Goal: Information Seeking & Learning: Learn about a topic

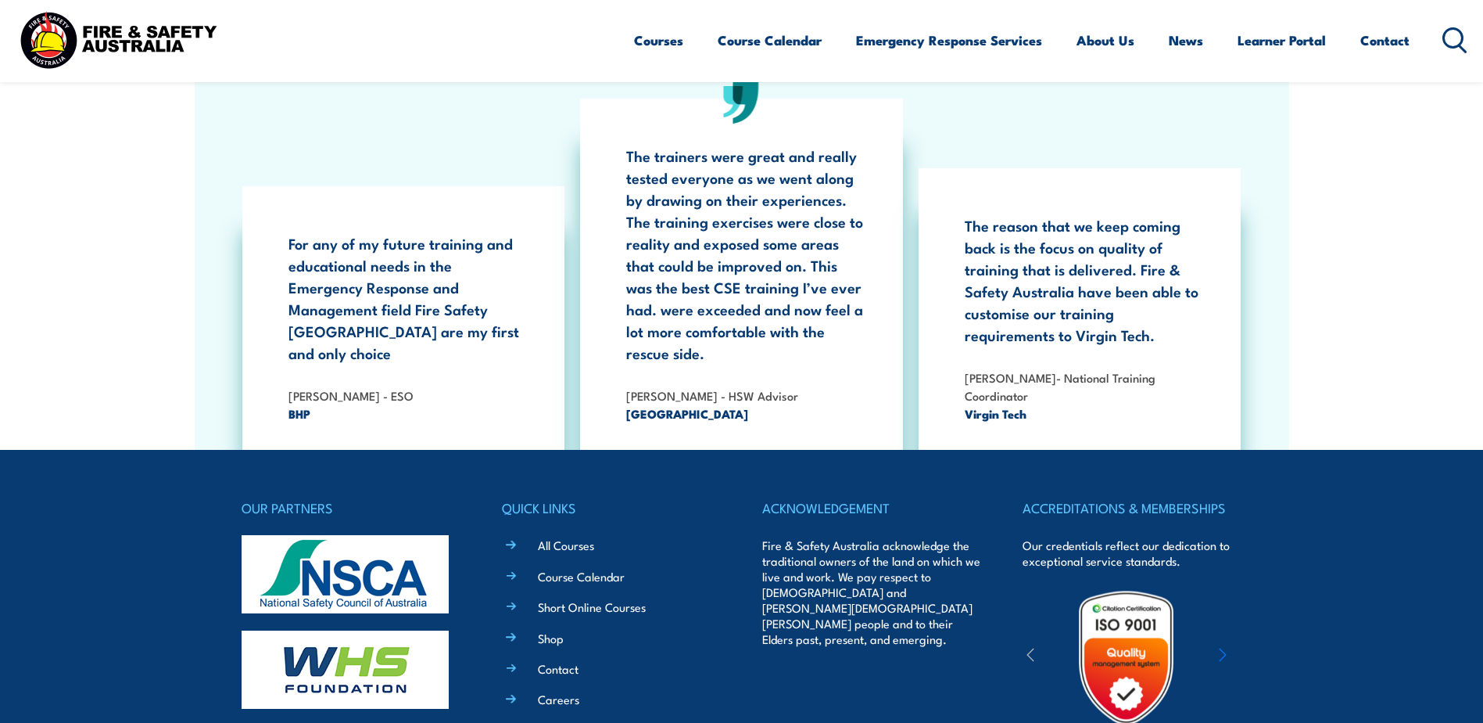
scroll to position [2815, 0]
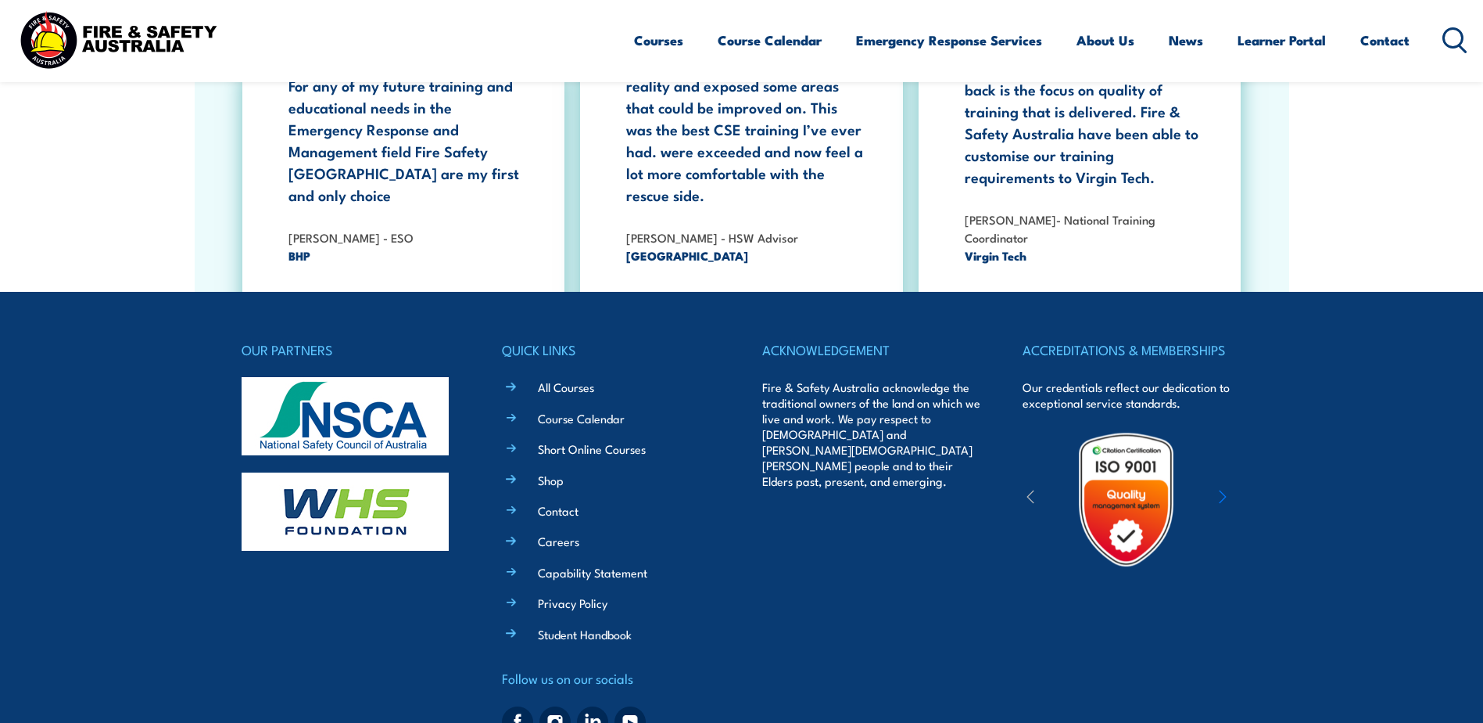
click at [1111, 632] on div "ACCREDITATIONS & MEMBERSHIPS Our credentials reflect our dedication to exceptio…" at bounding box center [1132, 541] width 219 height 405
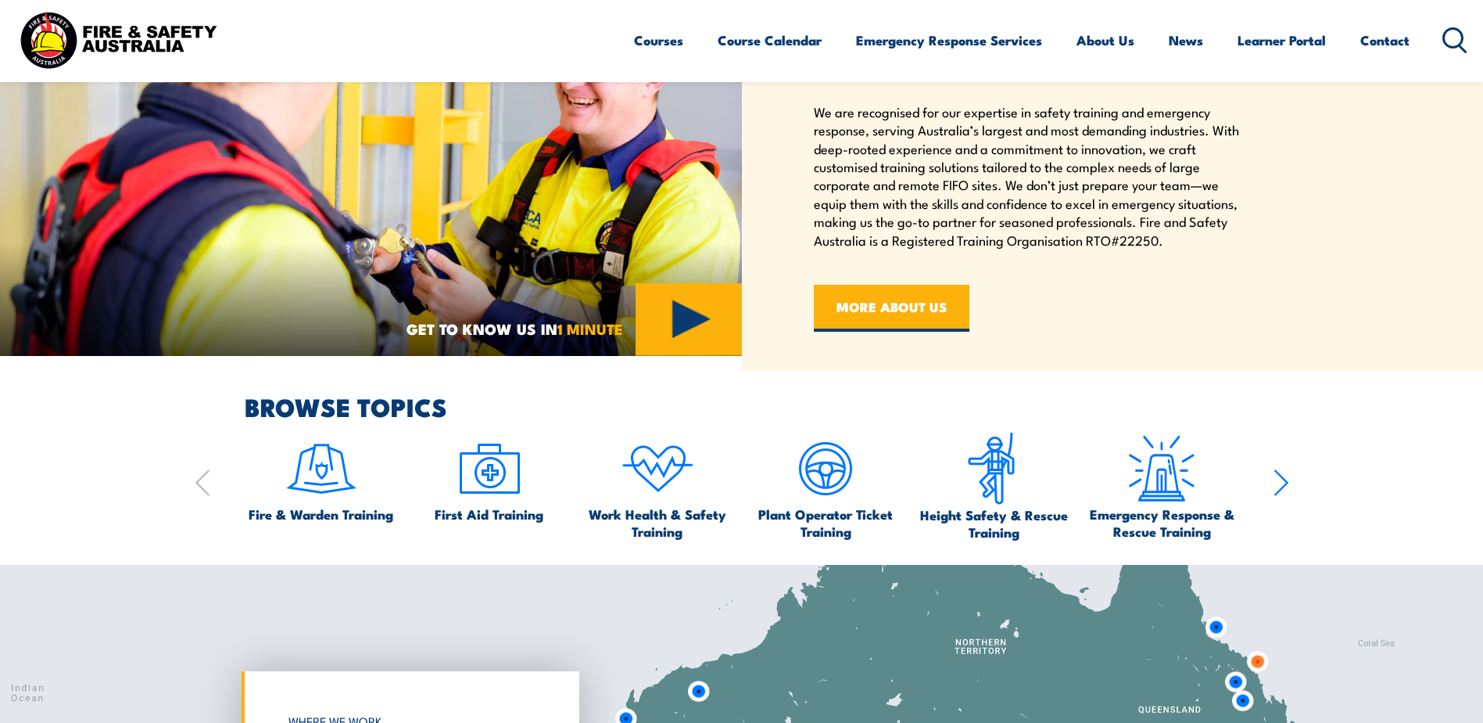
scroll to position [1173, 0]
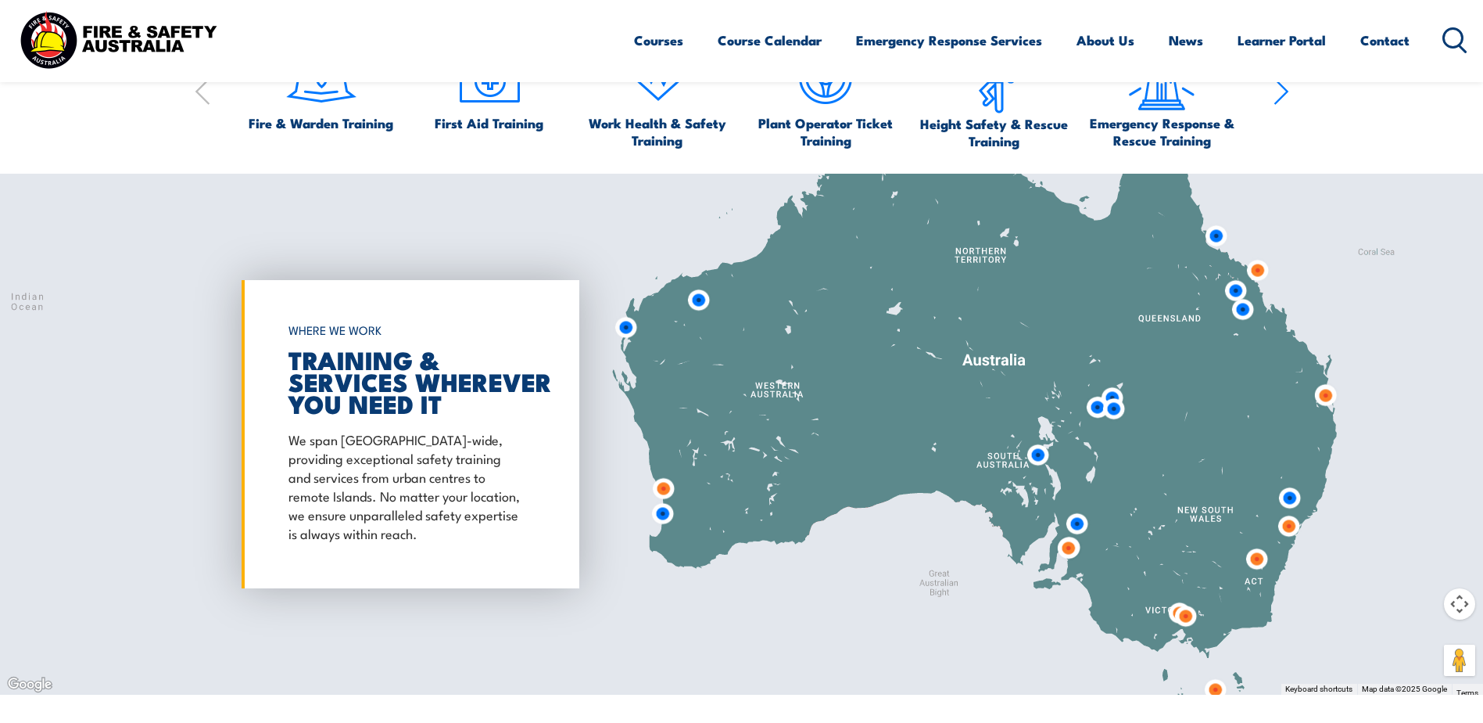
click at [699, 297] on img at bounding box center [698, 299] width 29 height 29
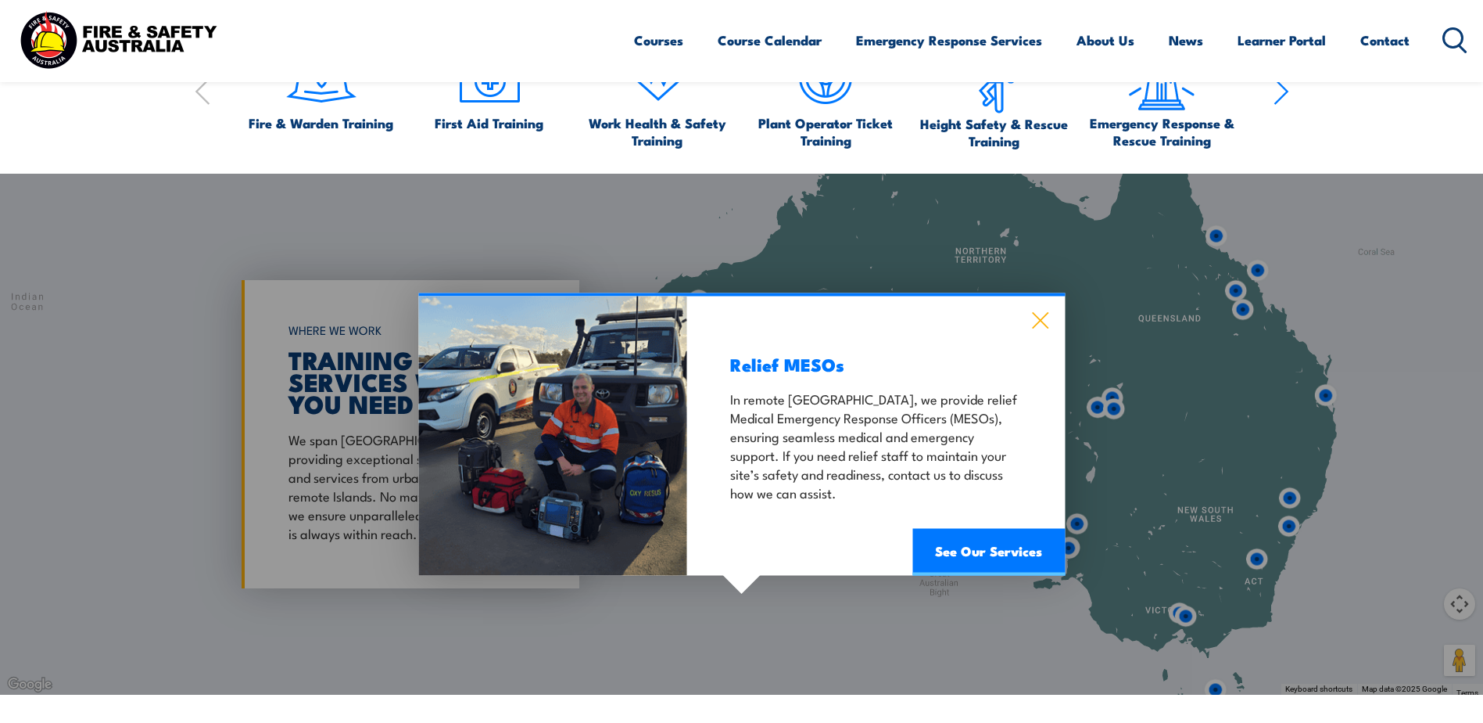
click at [1042, 318] on icon at bounding box center [1040, 320] width 16 height 16
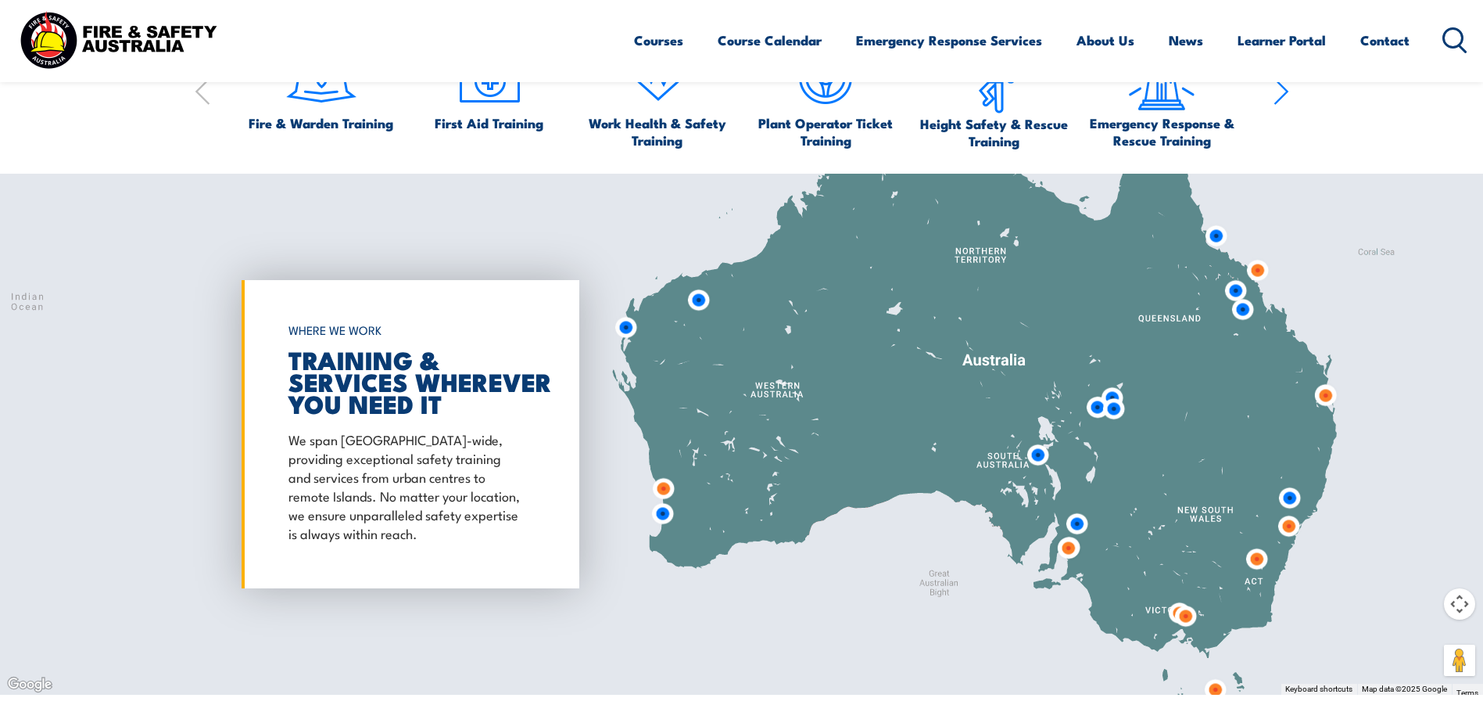
click at [627, 335] on img at bounding box center [625, 327] width 29 height 29
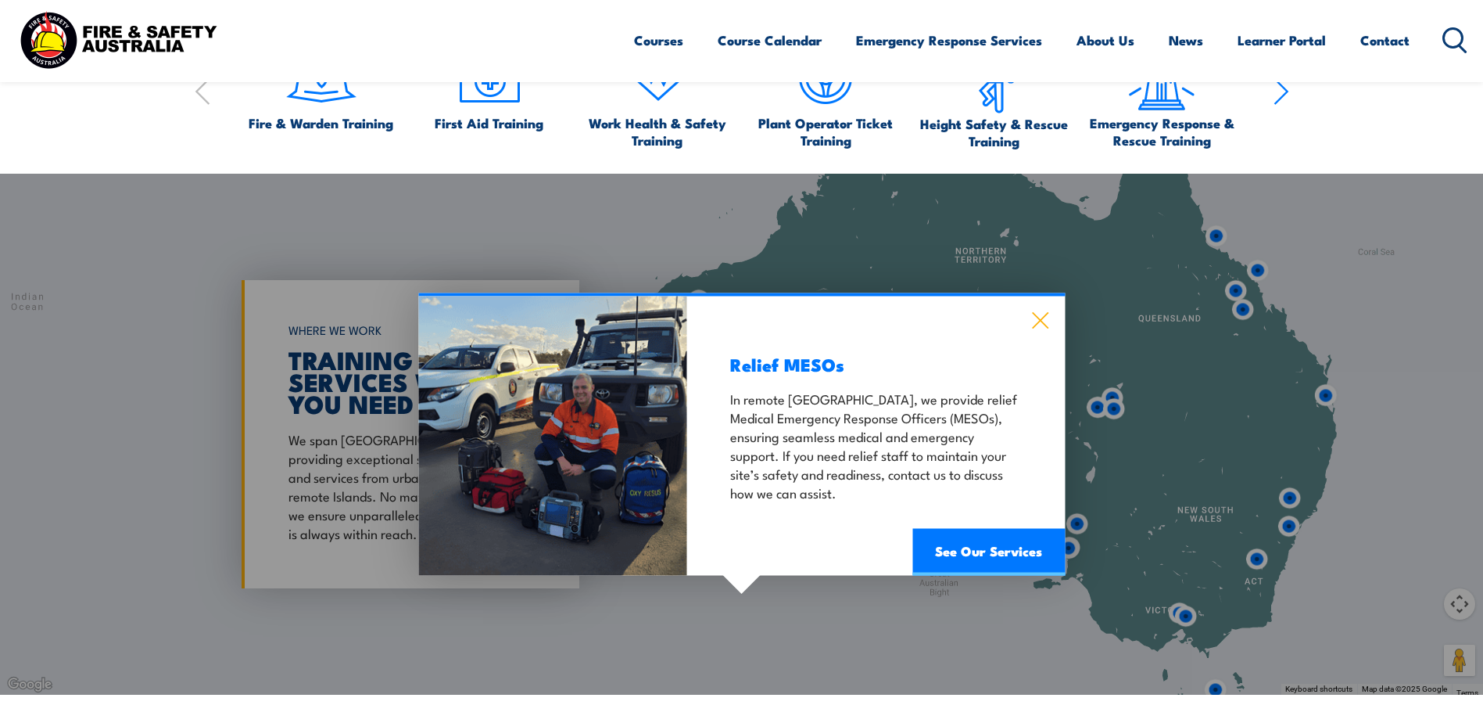
click at [1043, 313] on icon at bounding box center [1040, 319] width 18 height 17
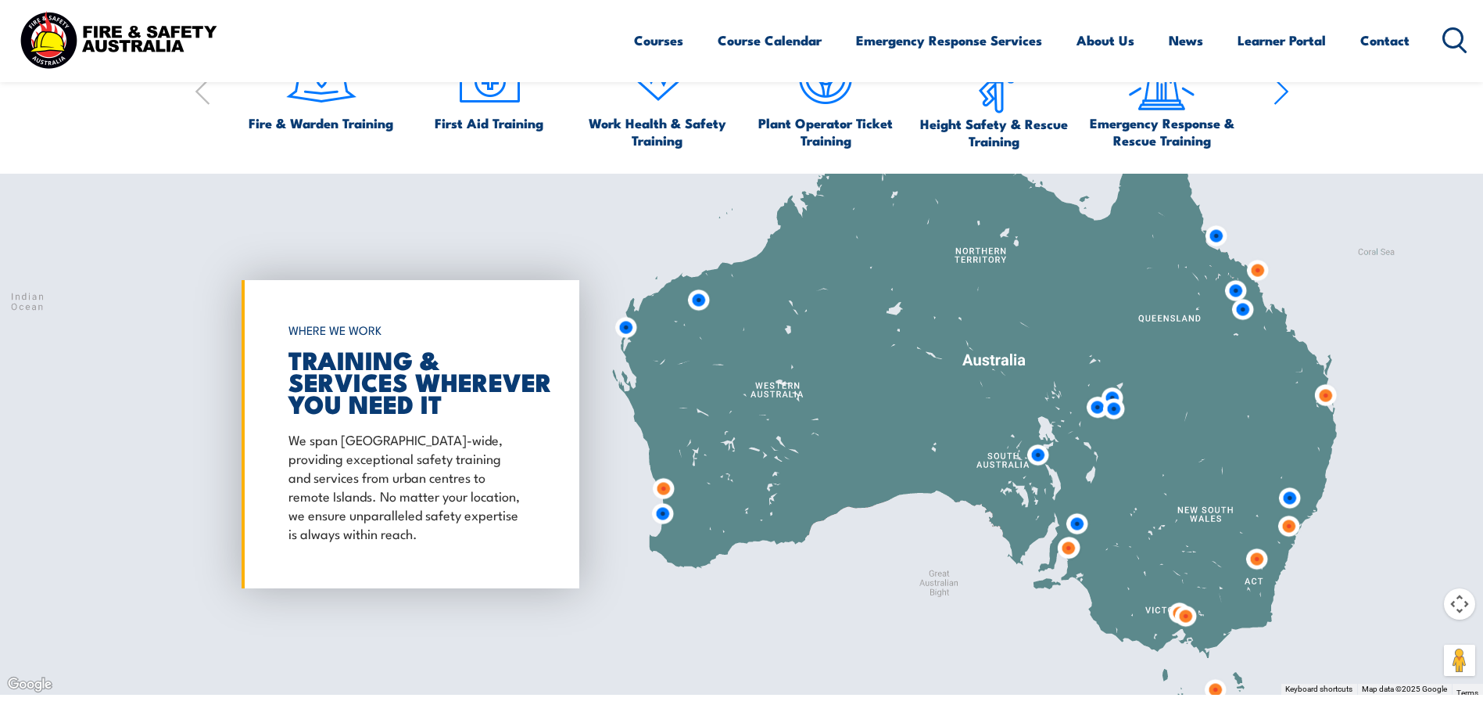
click at [662, 489] on img at bounding box center [663, 488] width 29 height 29
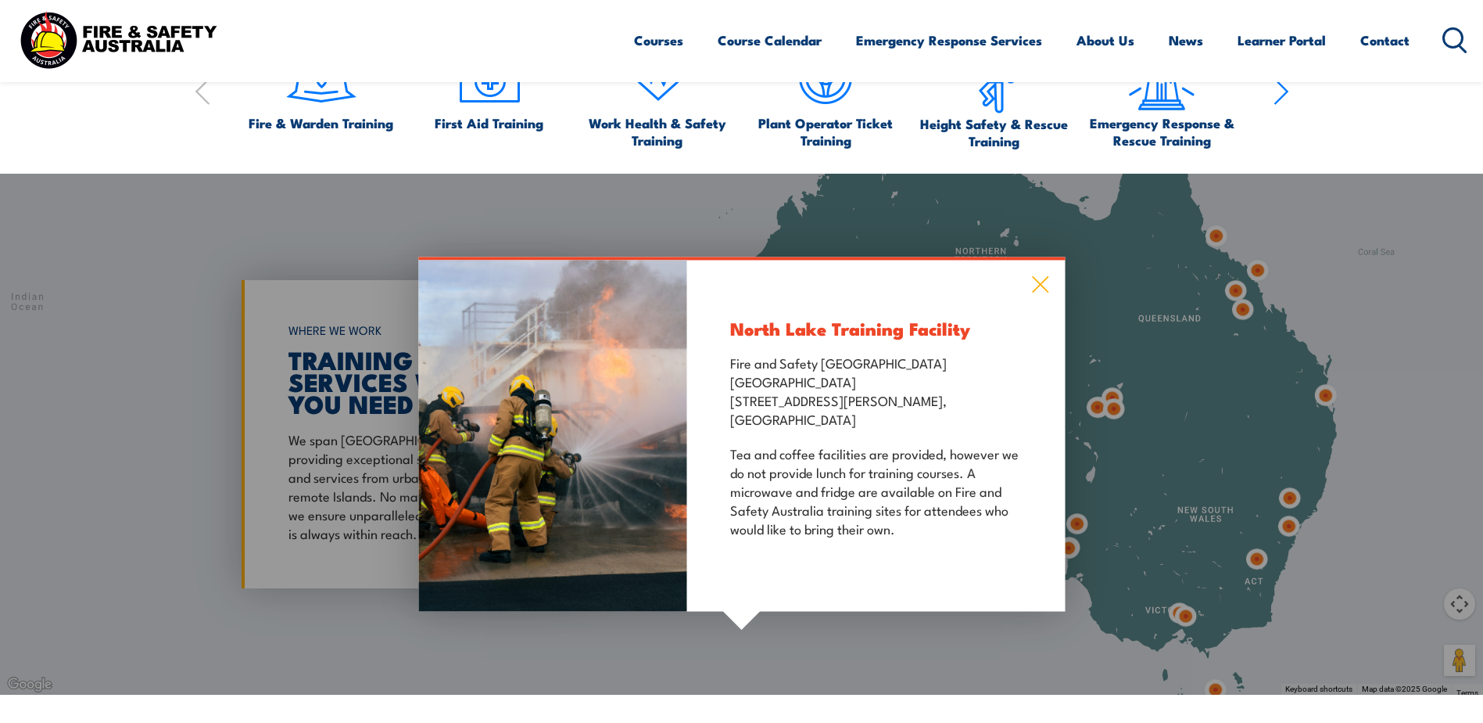
click at [1035, 286] on icon at bounding box center [1040, 283] width 18 height 17
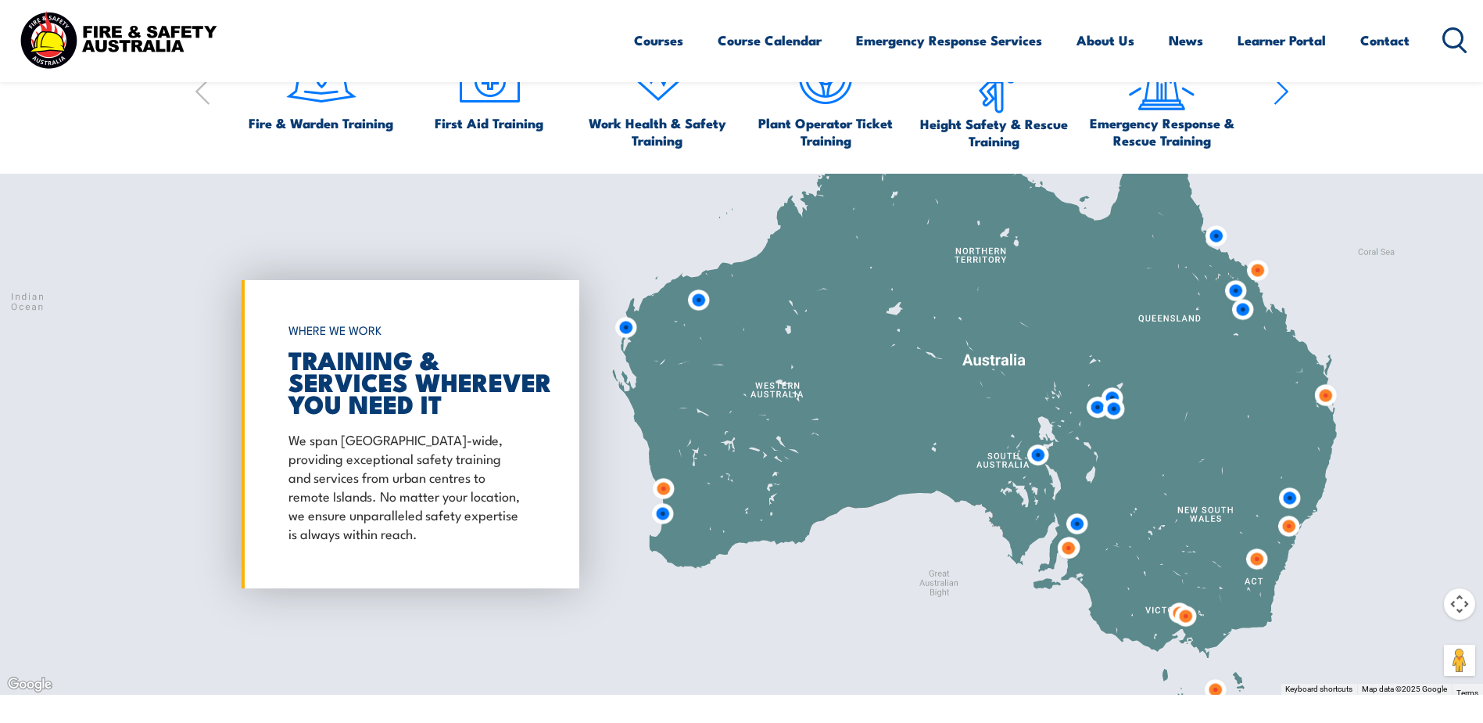
click at [665, 511] on img at bounding box center [662, 513] width 29 height 29
click at [659, 511] on img at bounding box center [662, 513] width 29 height 29
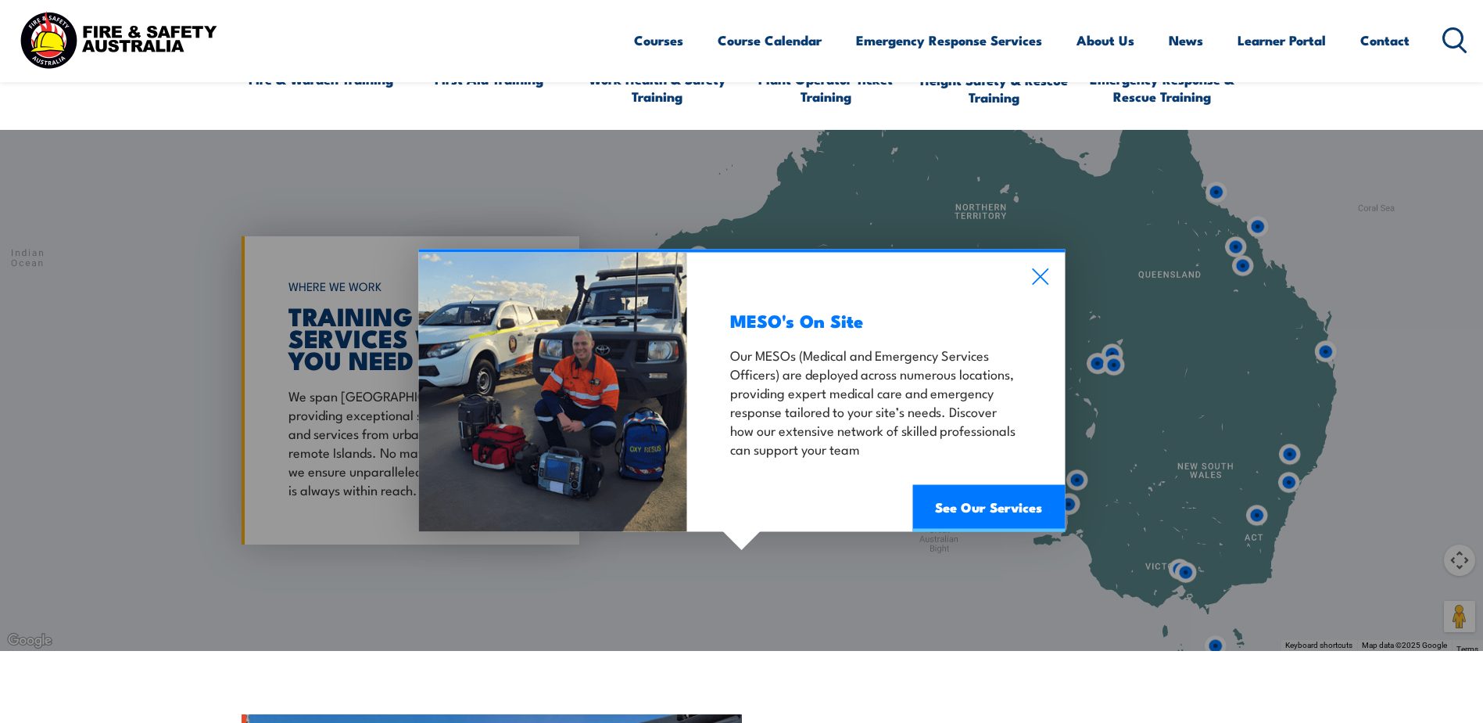
scroll to position [1251, 0]
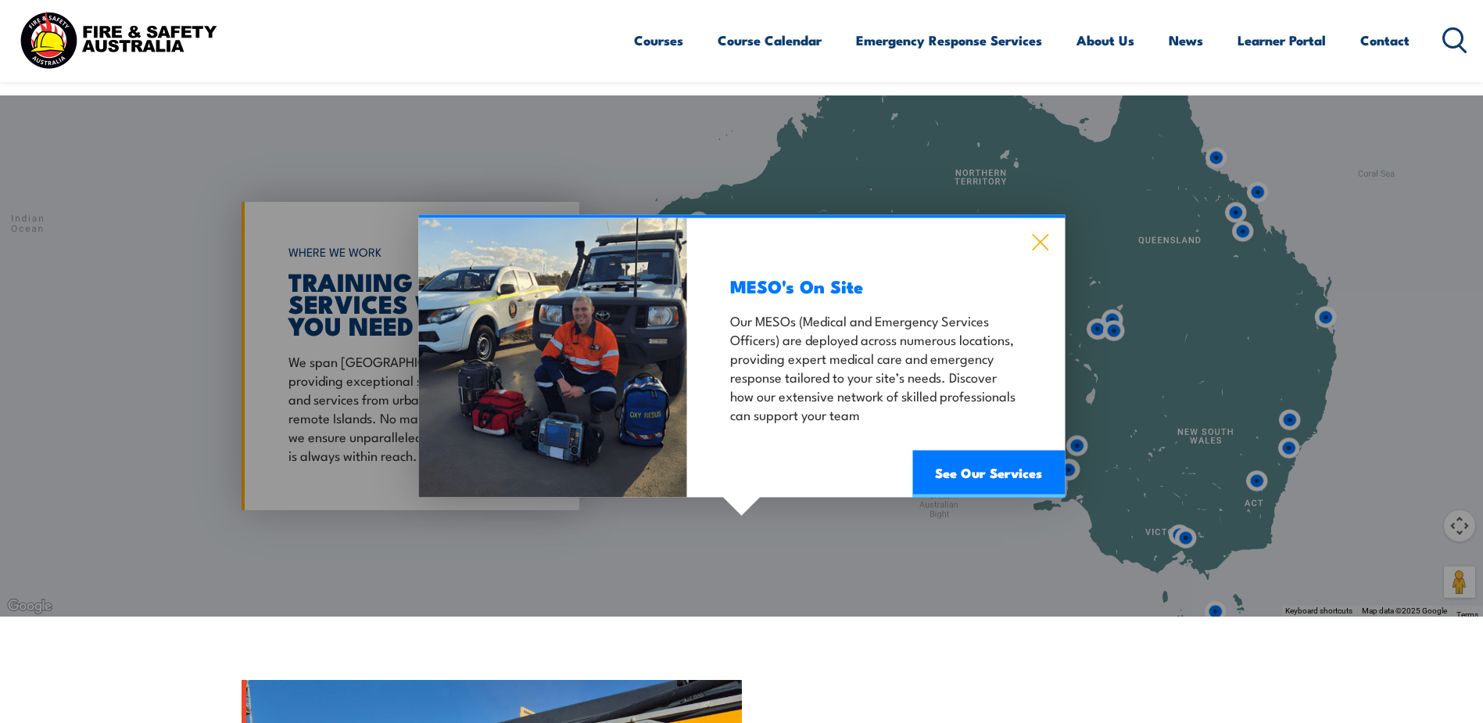
click at [1031, 244] on icon at bounding box center [1040, 241] width 18 height 17
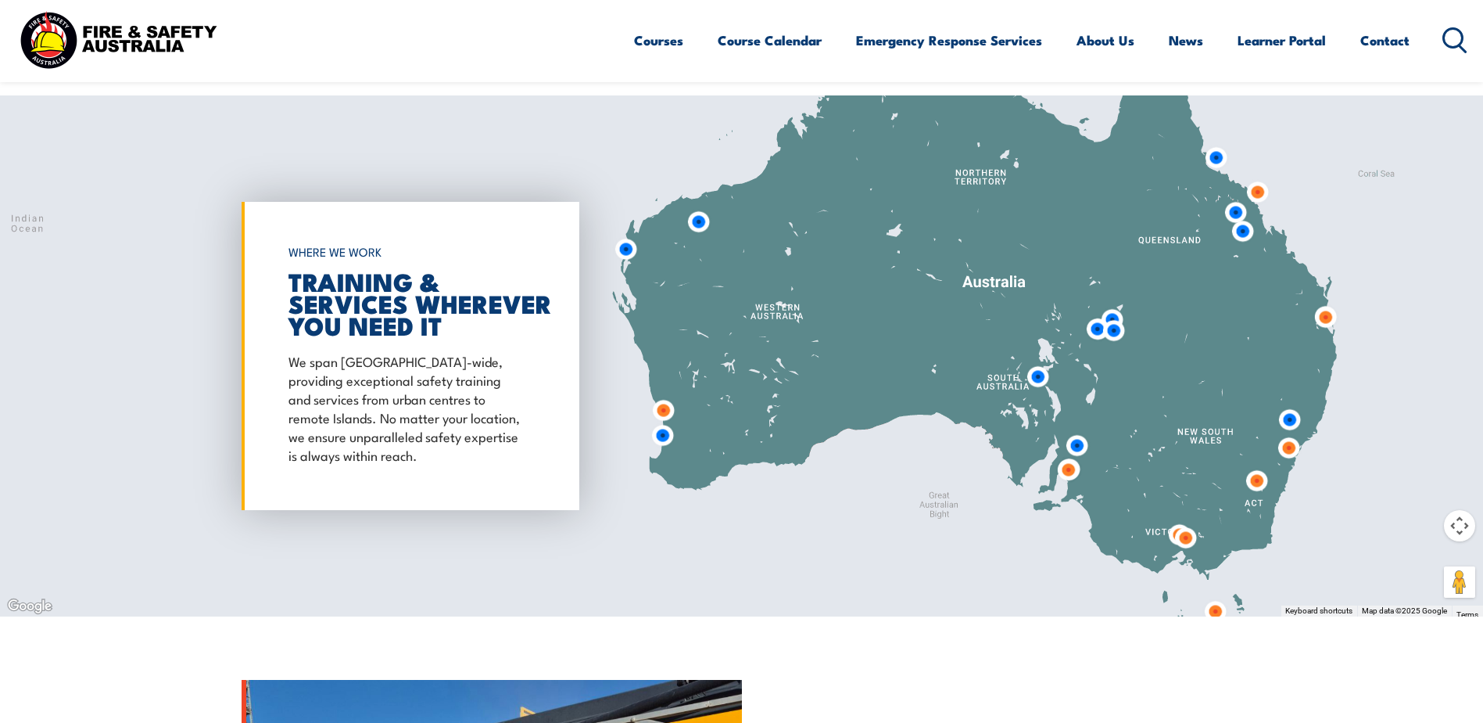
click at [1071, 472] on img at bounding box center [1068, 469] width 29 height 29
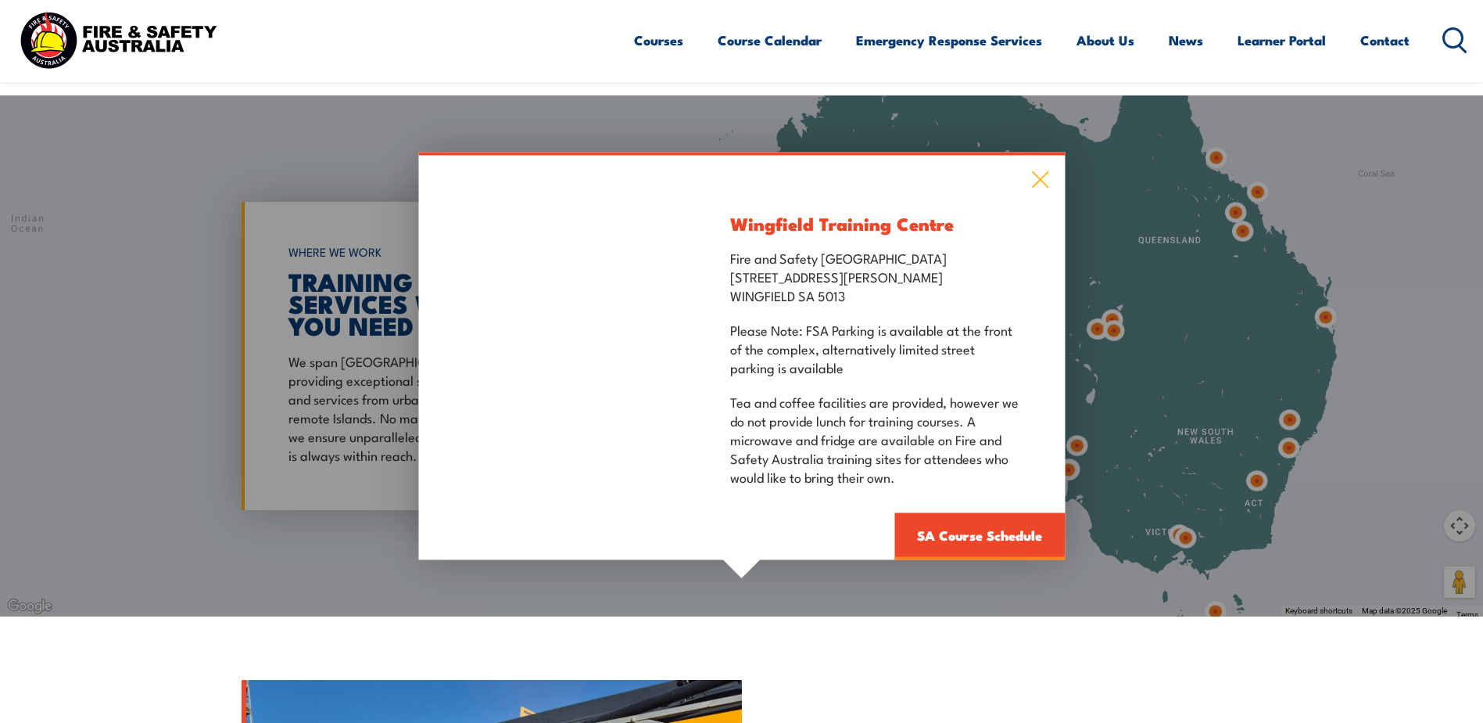
click at [1032, 172] on icon at bounding box center [1040, 179] width 16 height 16
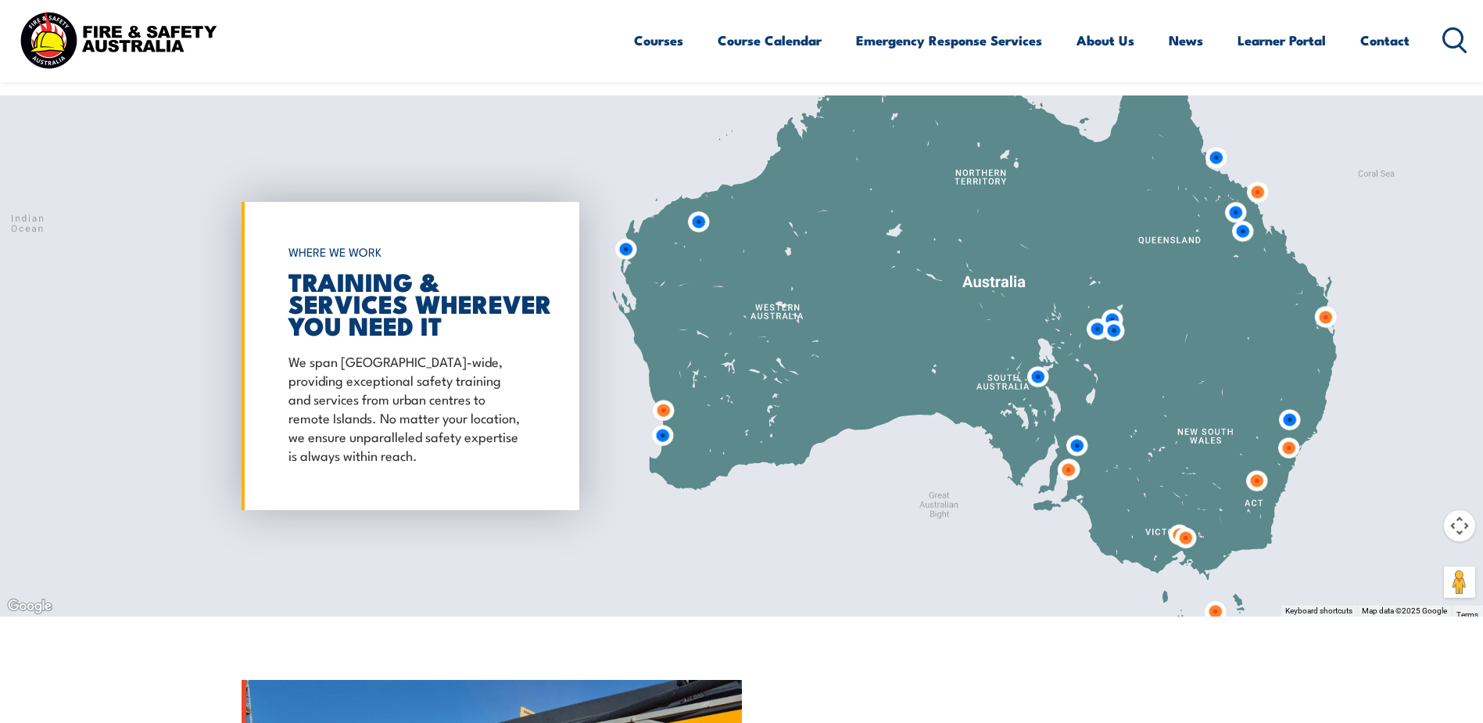
click at [1222, 165] on img at bounding box center [1216, 157] width 29 height 29
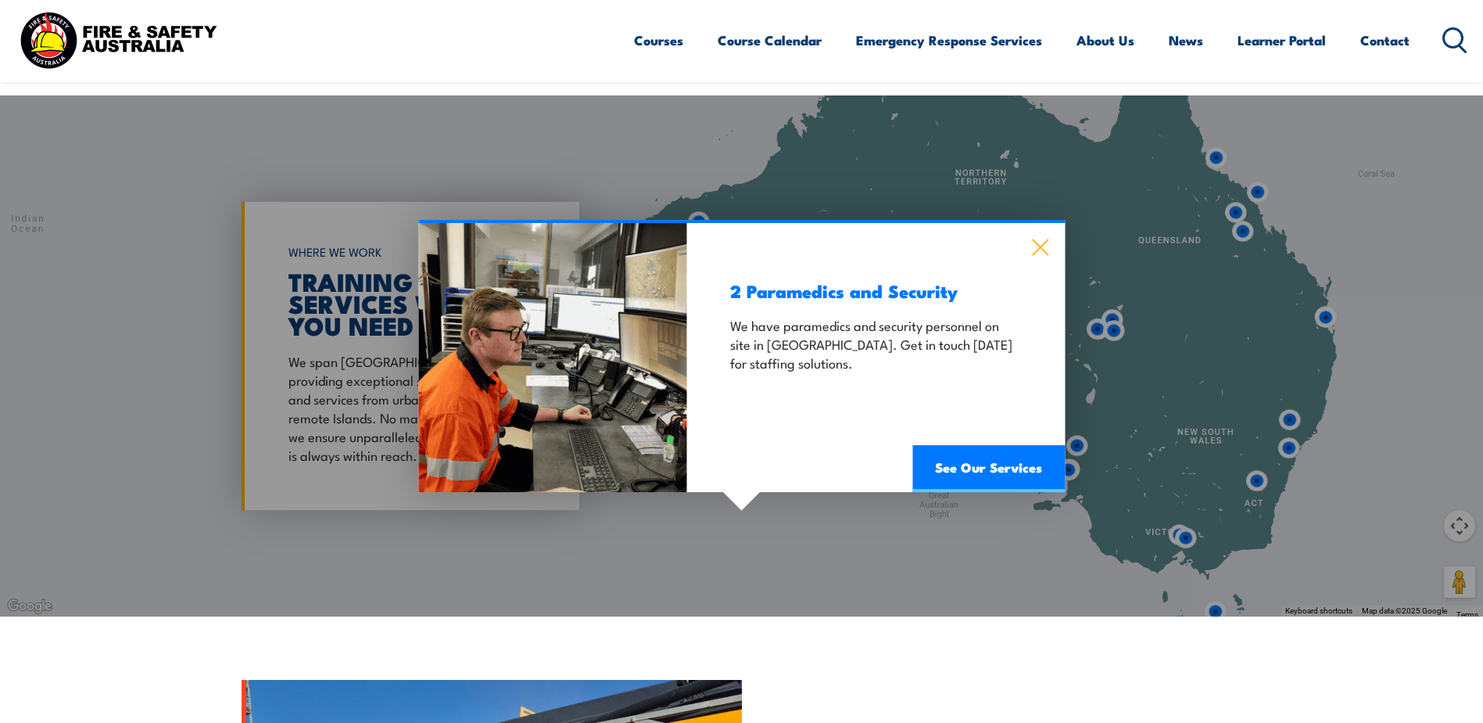
click at [1044, 246] on icon at bounding box center [1040, 246] width 18 height 17
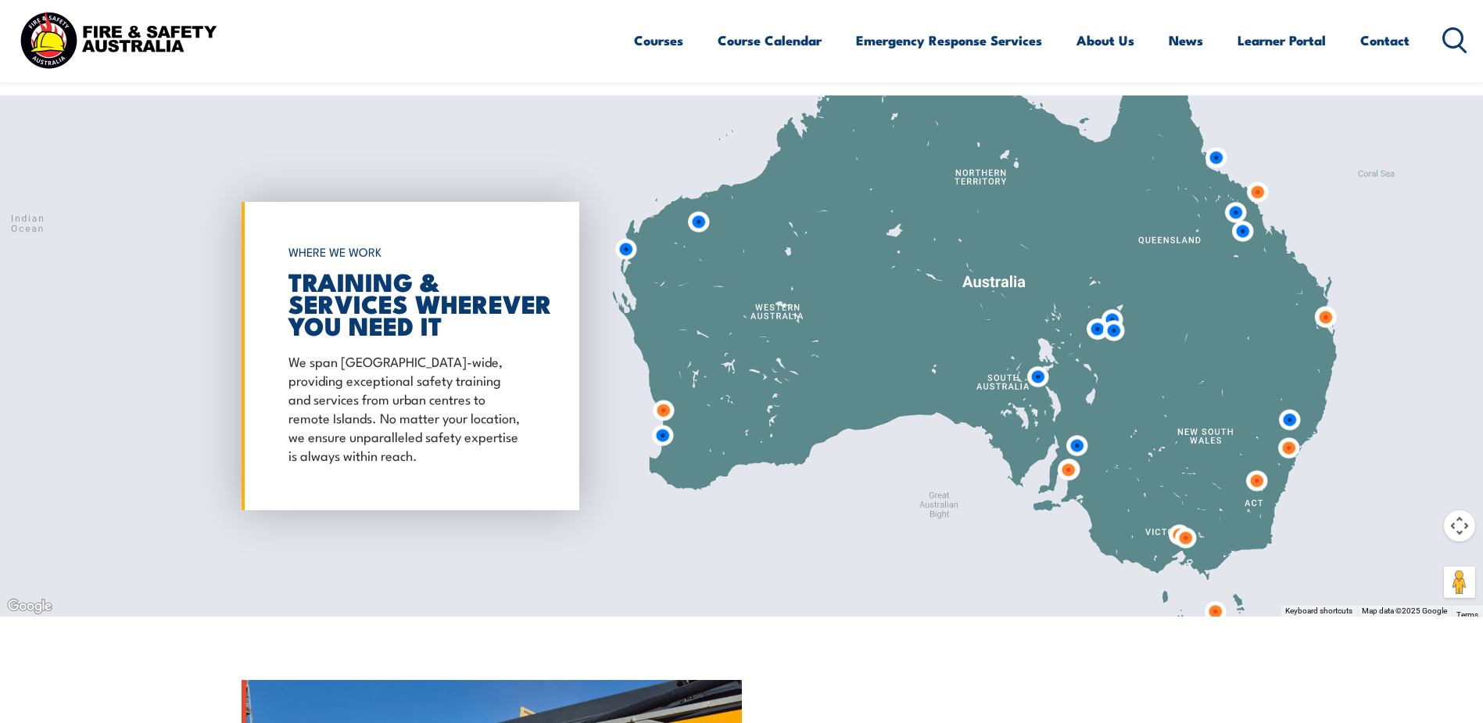
click at [1214, 149] on img at bounding box center [1216, 157] width 29 height 29
click at [1212, 156] on img at bounding box center [1216, 157] width 29 height 29
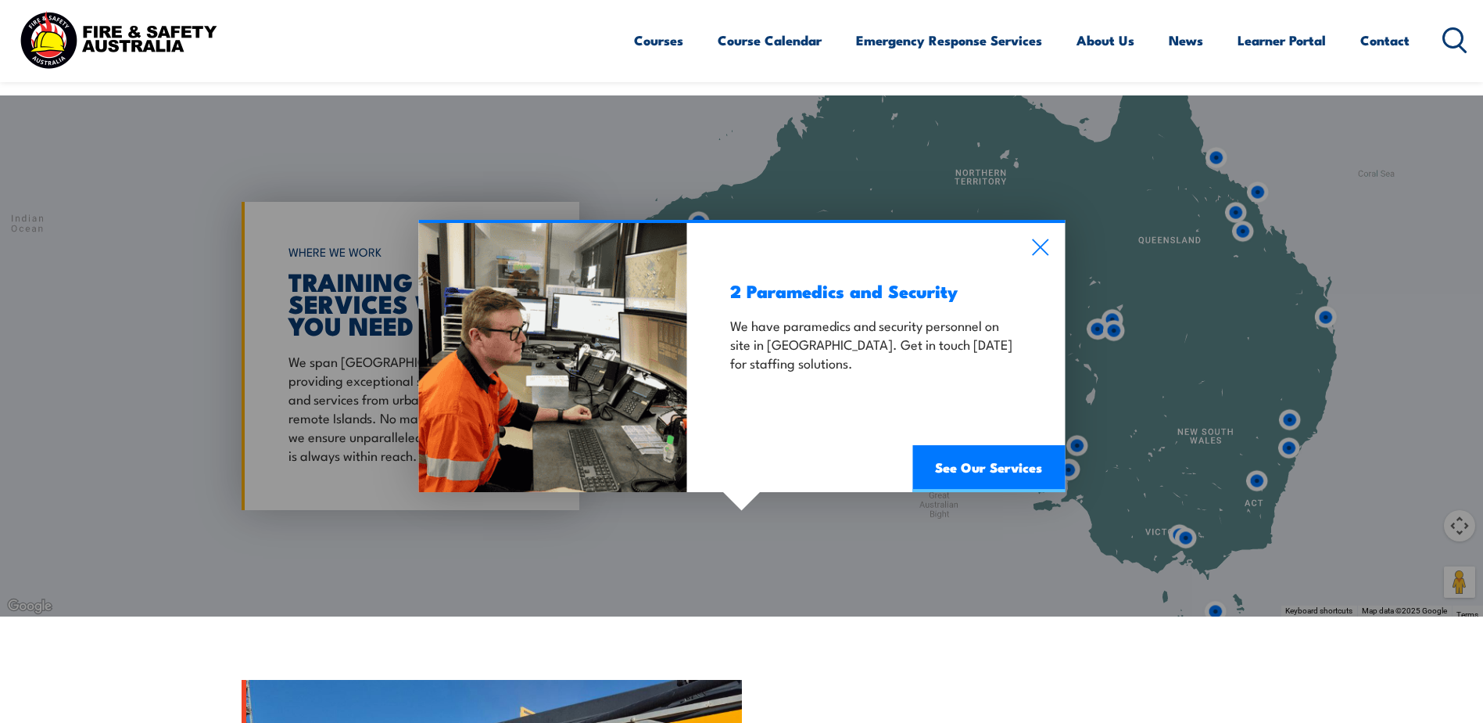
drag, startPoint x: 1044, startPoint y: 246, endPoint x: 1179, endPoint y: 213, distance: 139.4
click at [1045, 246] on icon at bounding box center [1040, 246] width 18 height 17
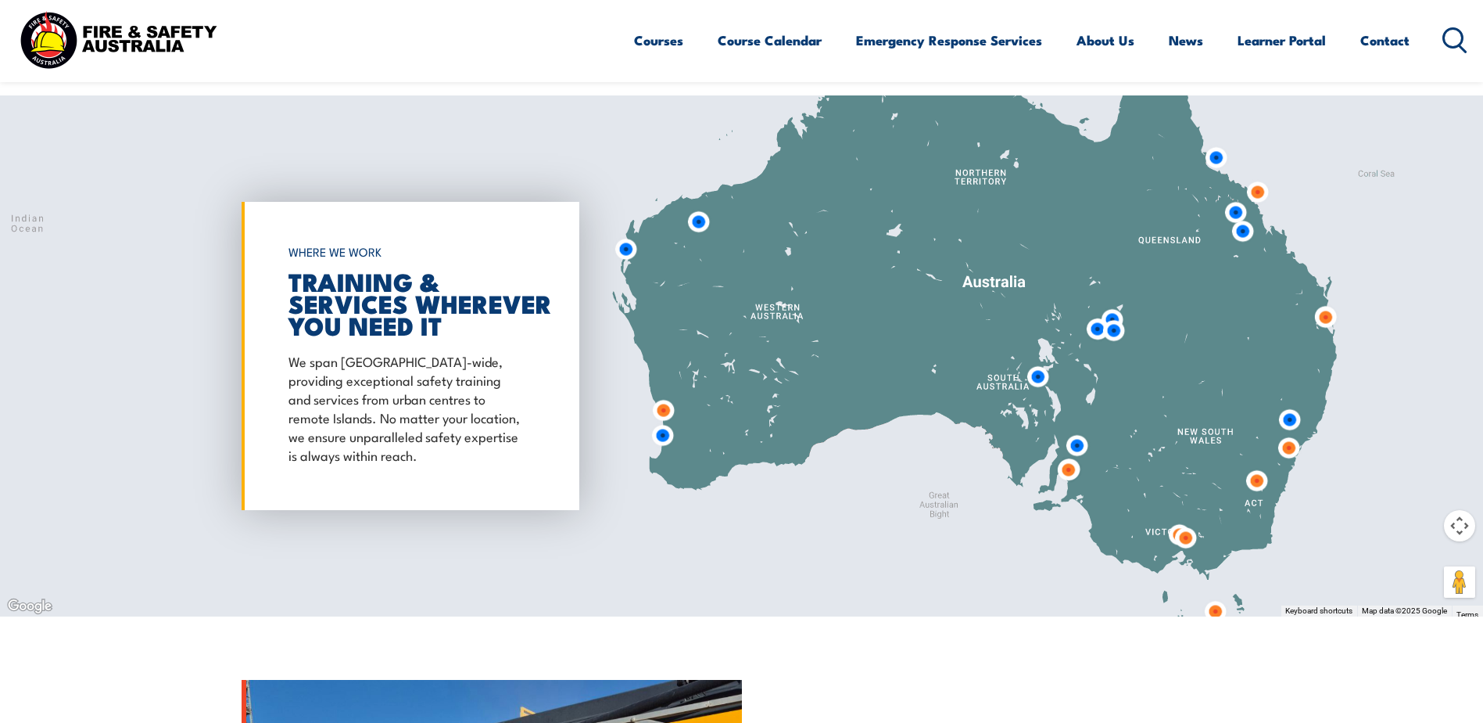
click at [1247, 194] on img at bounding box center [1257, 192] width 29 height 29
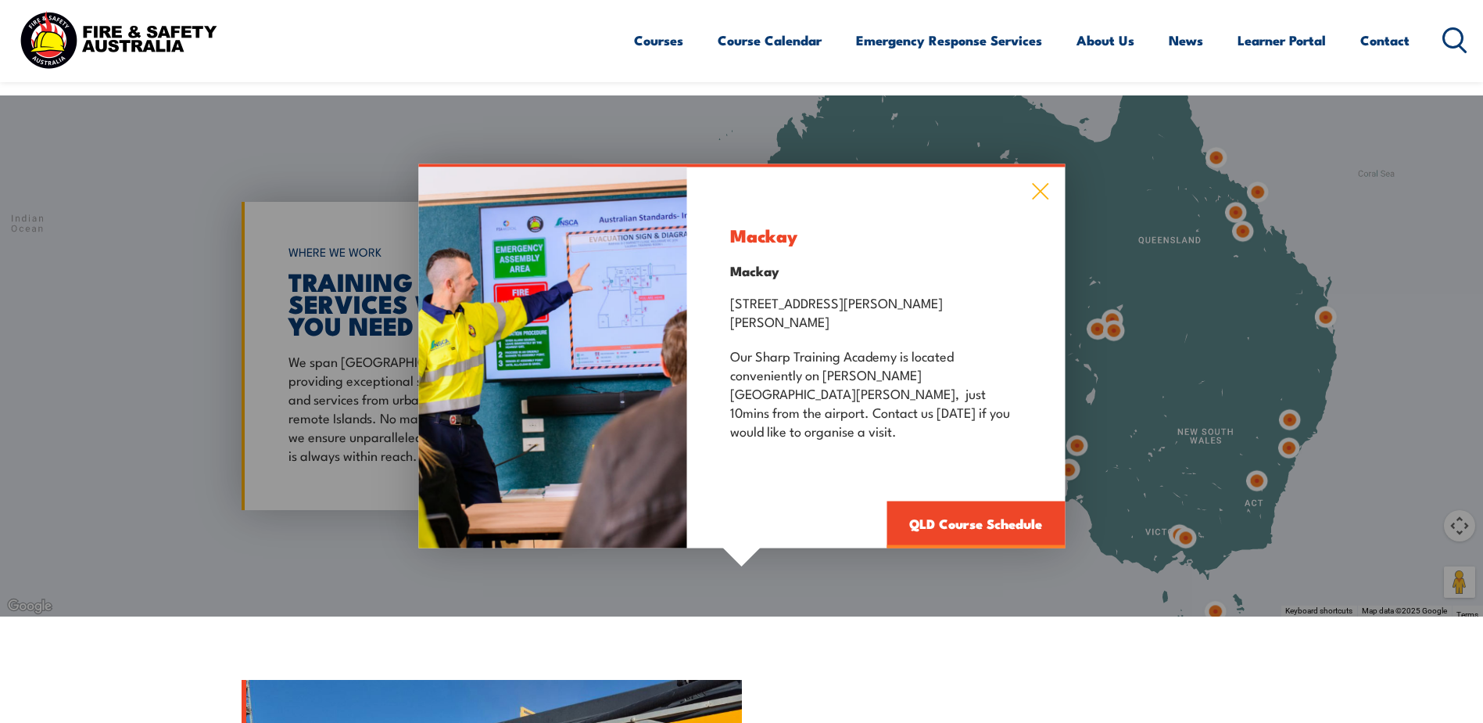
click at [1035, 199] on icon at bounding box center [1040, 190] width 18 height 17
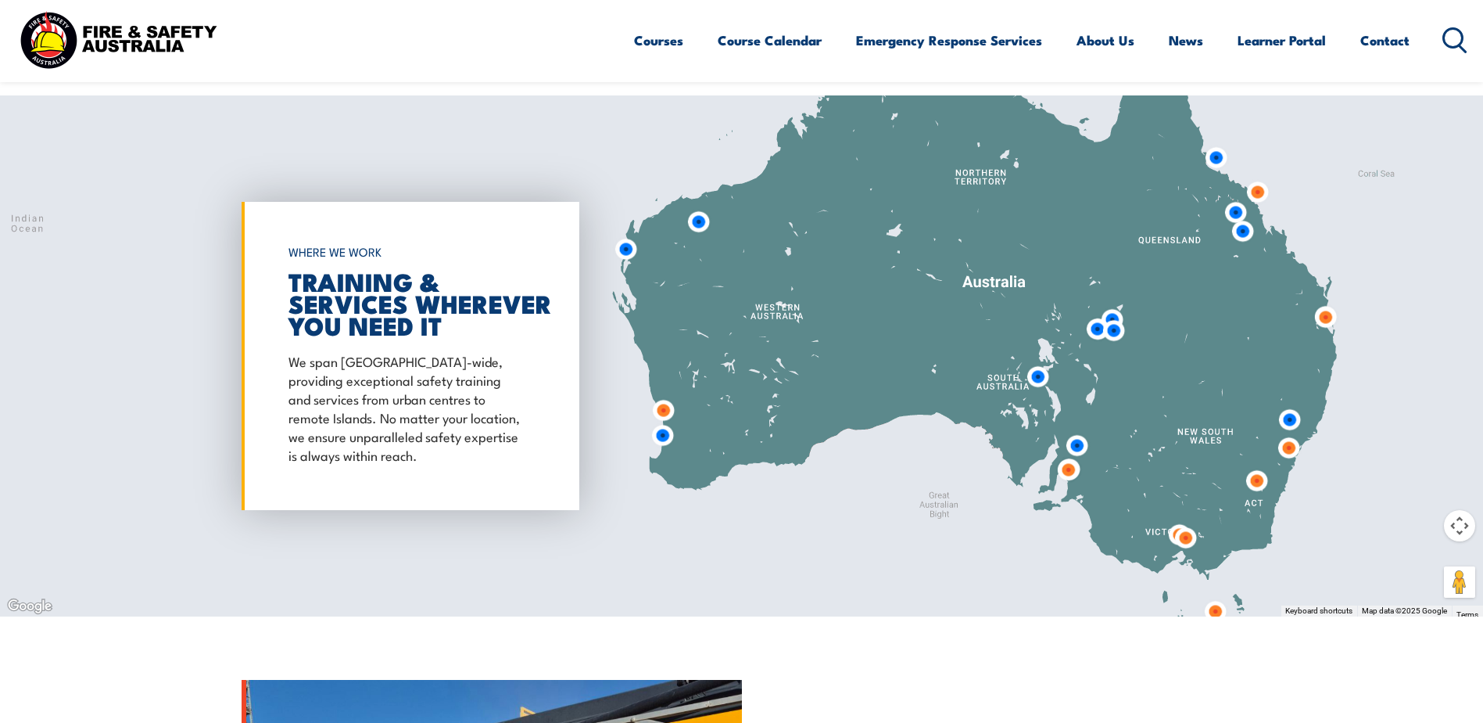
click at [1236, 213] on img at bounding box center [1235, 212] width 29 height 29
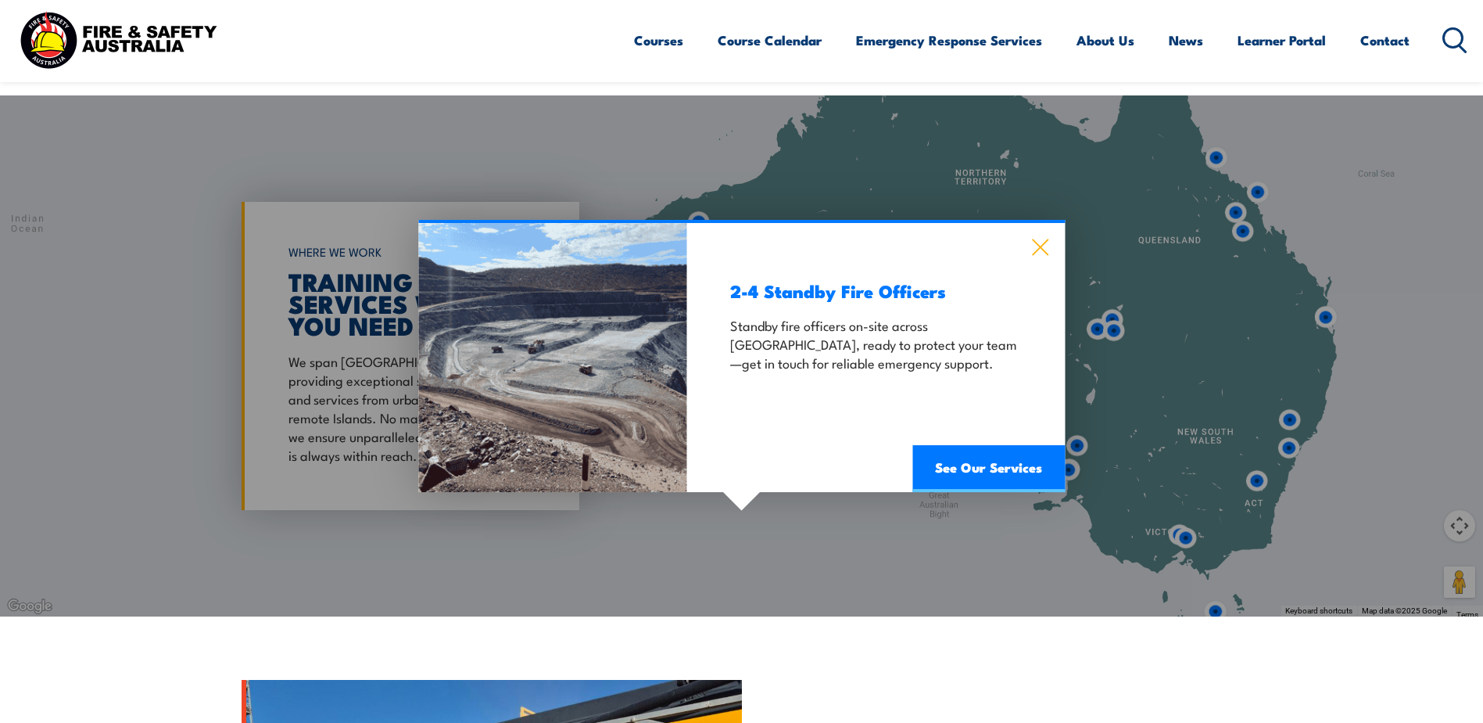
click at [1035, 247] on icon at bounding box center [1040, 246] width 18 height 17
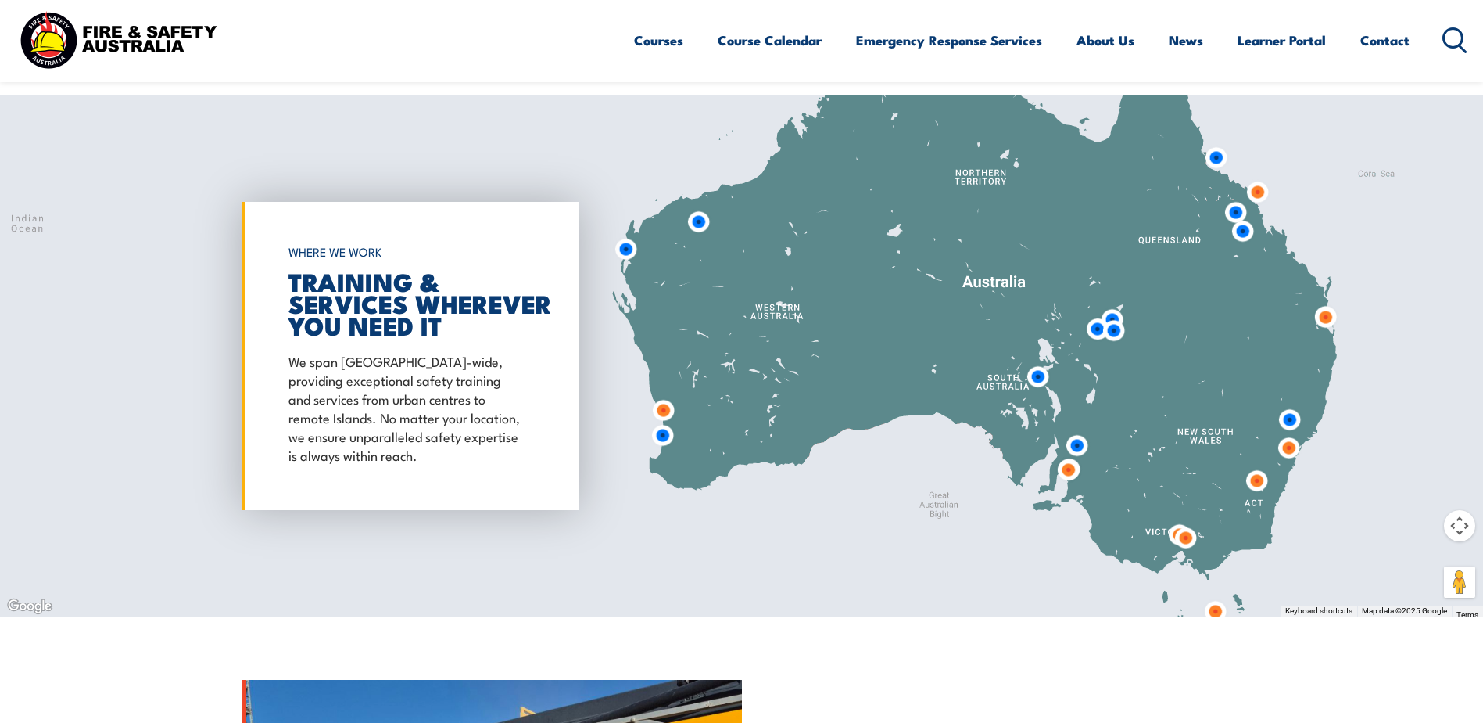
click at [1240, 235] on img at bounding box center [1242, 231] width 29 height 29
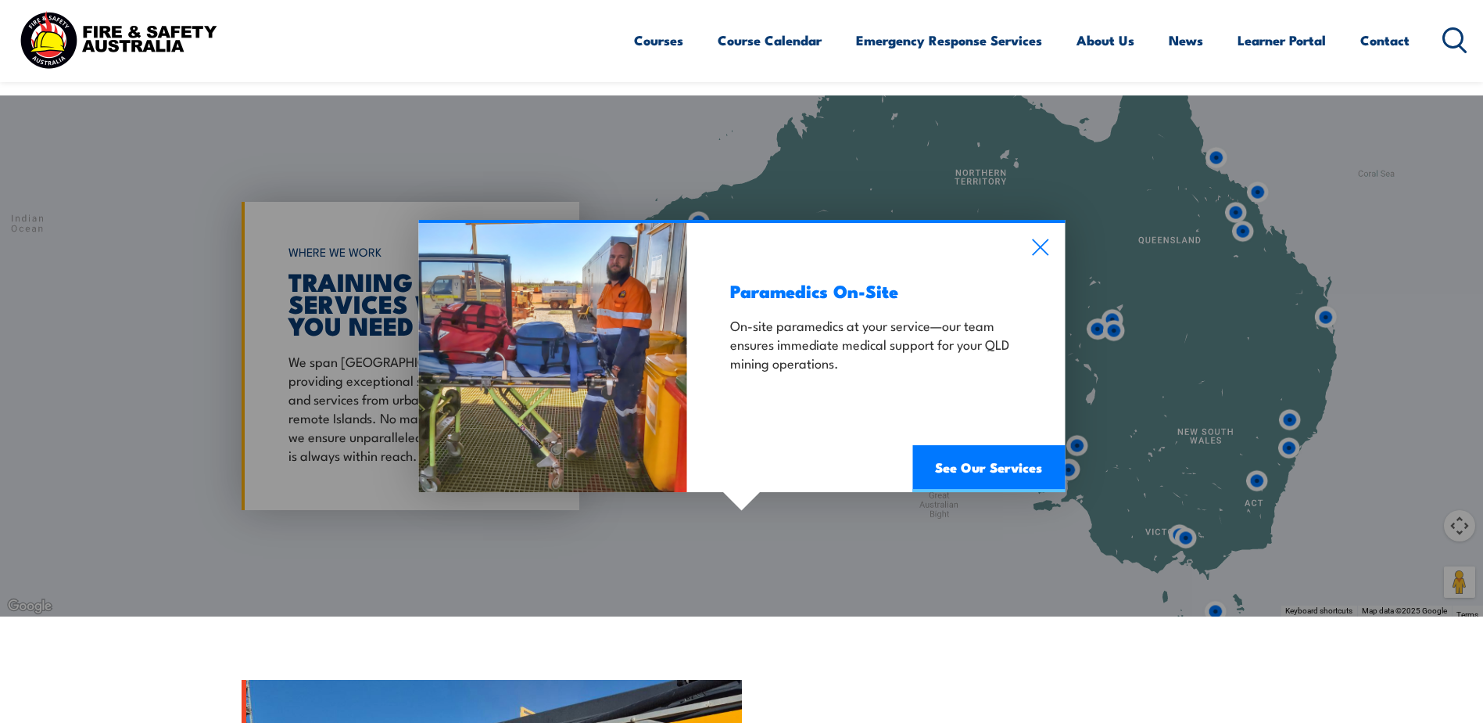
click at [1051, 247] on div "Paramedics On-Site On-site paramedics at your service—our team ensures immediat…" at bounding box center [876, 357] width 378 height 269
click at [1038, 247] on icon at bounding box center [1040, 246] width 18 height 17
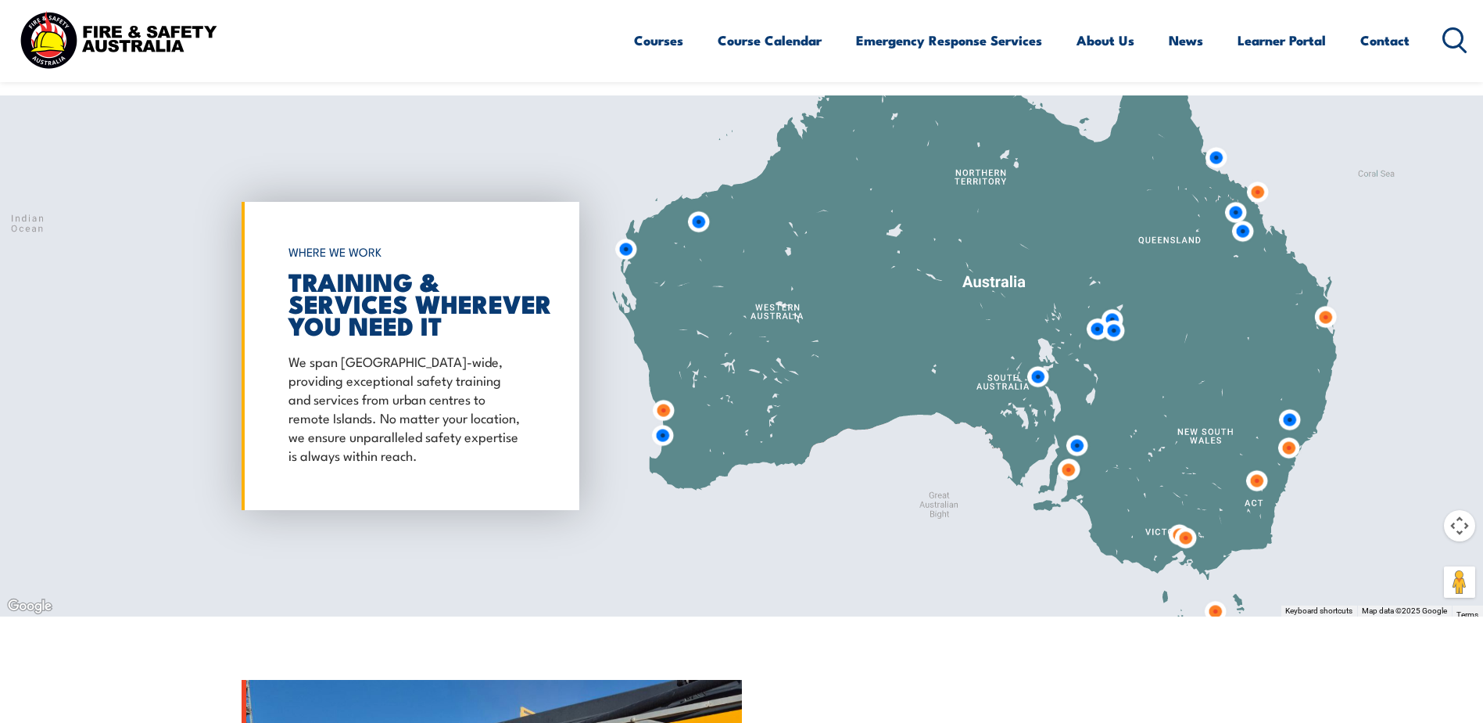
click at [1292, 421] on img at bounding box center [1289, 419] width 29 height 29
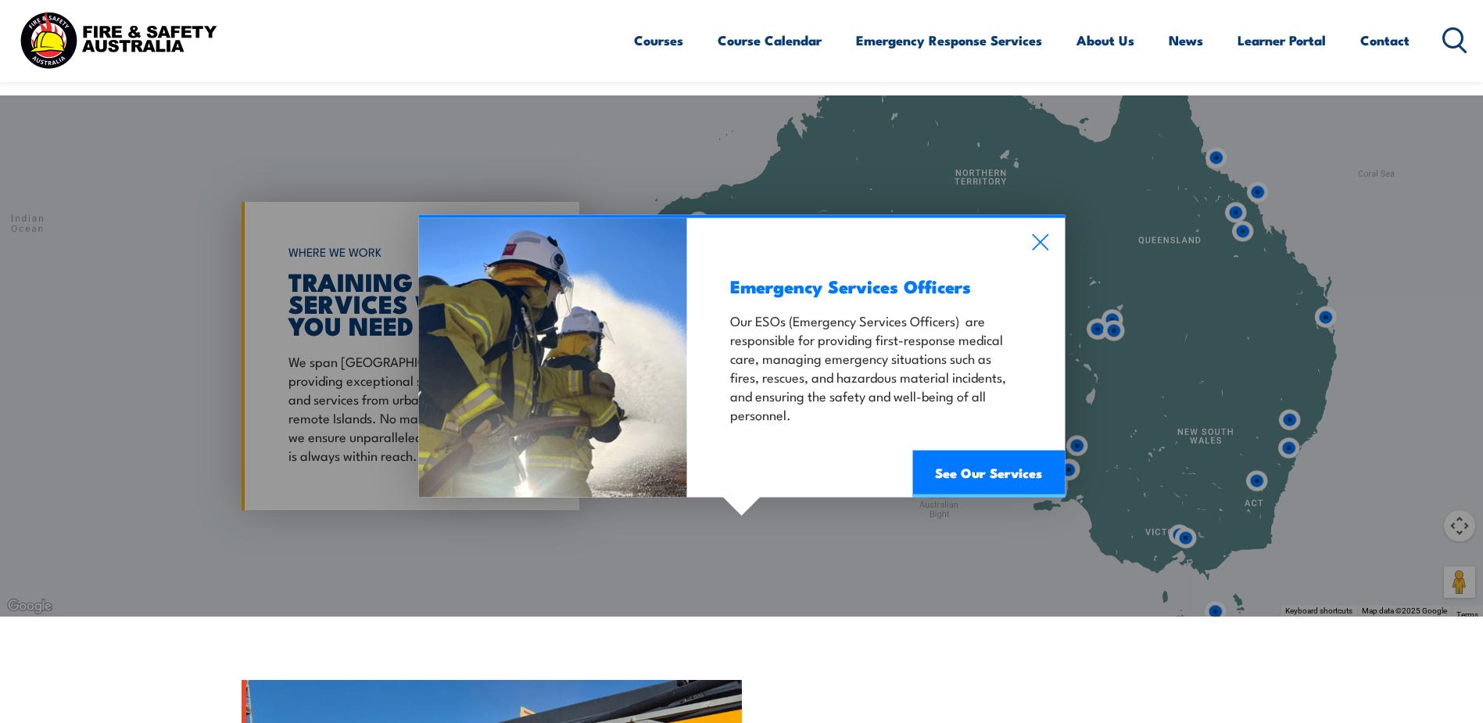
click at [1035, 232] on div "Emergency Services Officers Our ESOs (Emergency Services Officers) are responsi…" at bounding box center [876, 356] width 378 height 279
click at [1041, 238] on icon at bounding box center [1040, 241] width 18 height 17
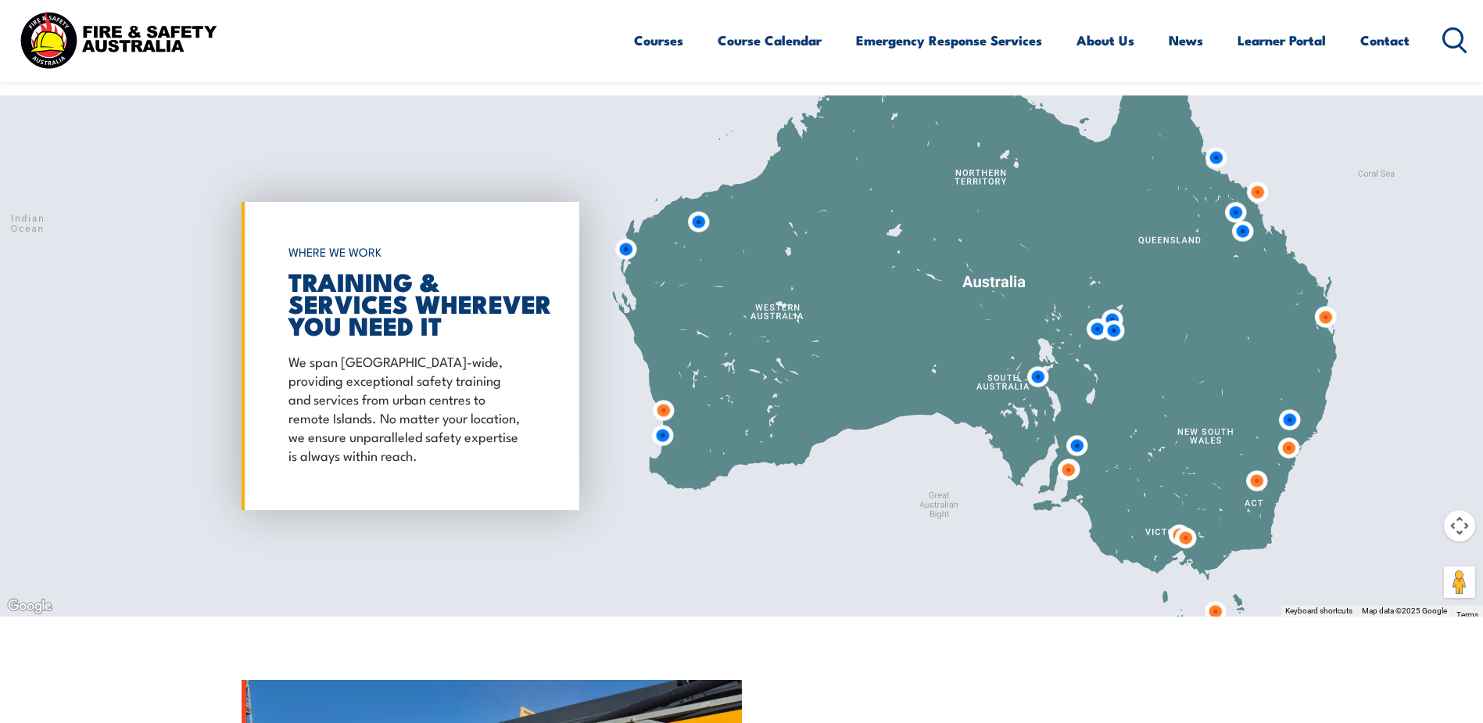
click at [1098, 329] on img at bounding box center [1097, 328] width 29 height 29
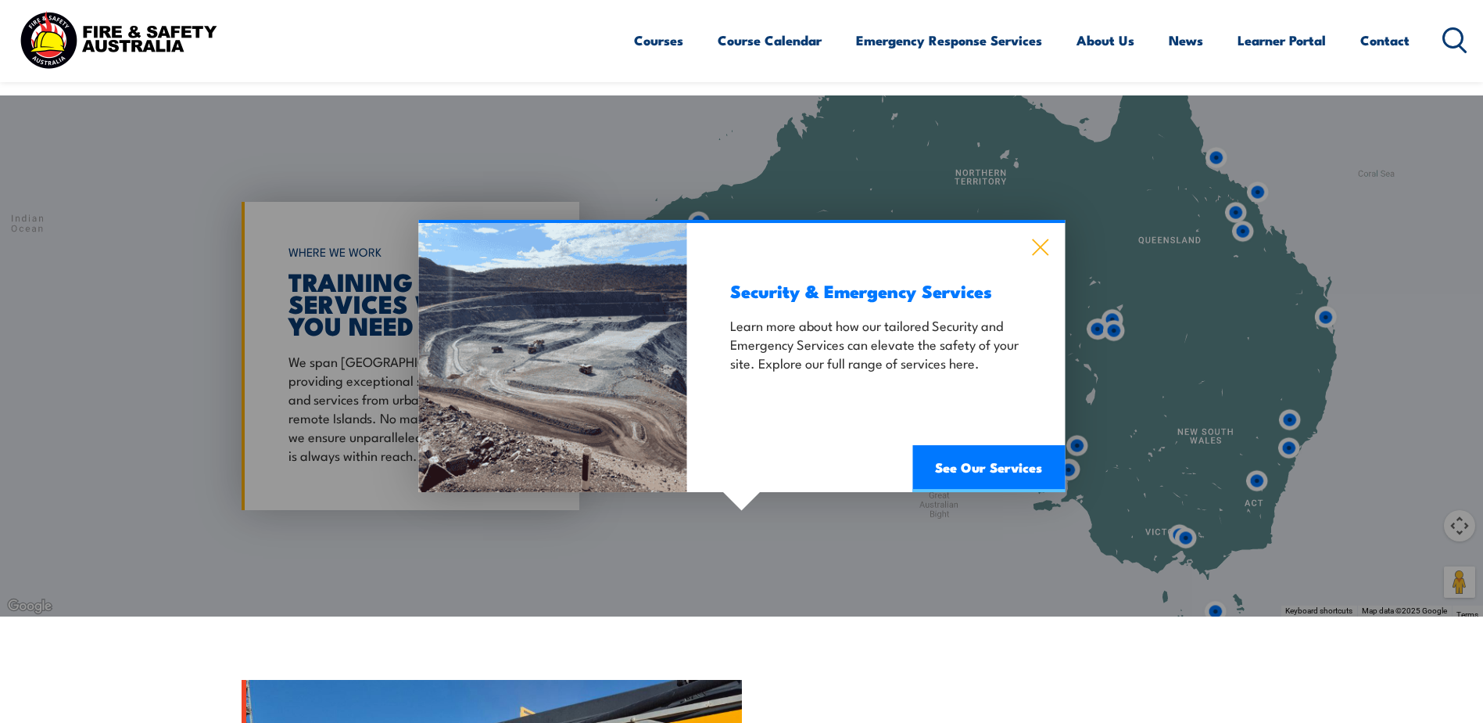
click at [1037, 250] on icon at bounding box center [1040, 247] width 16 height 16
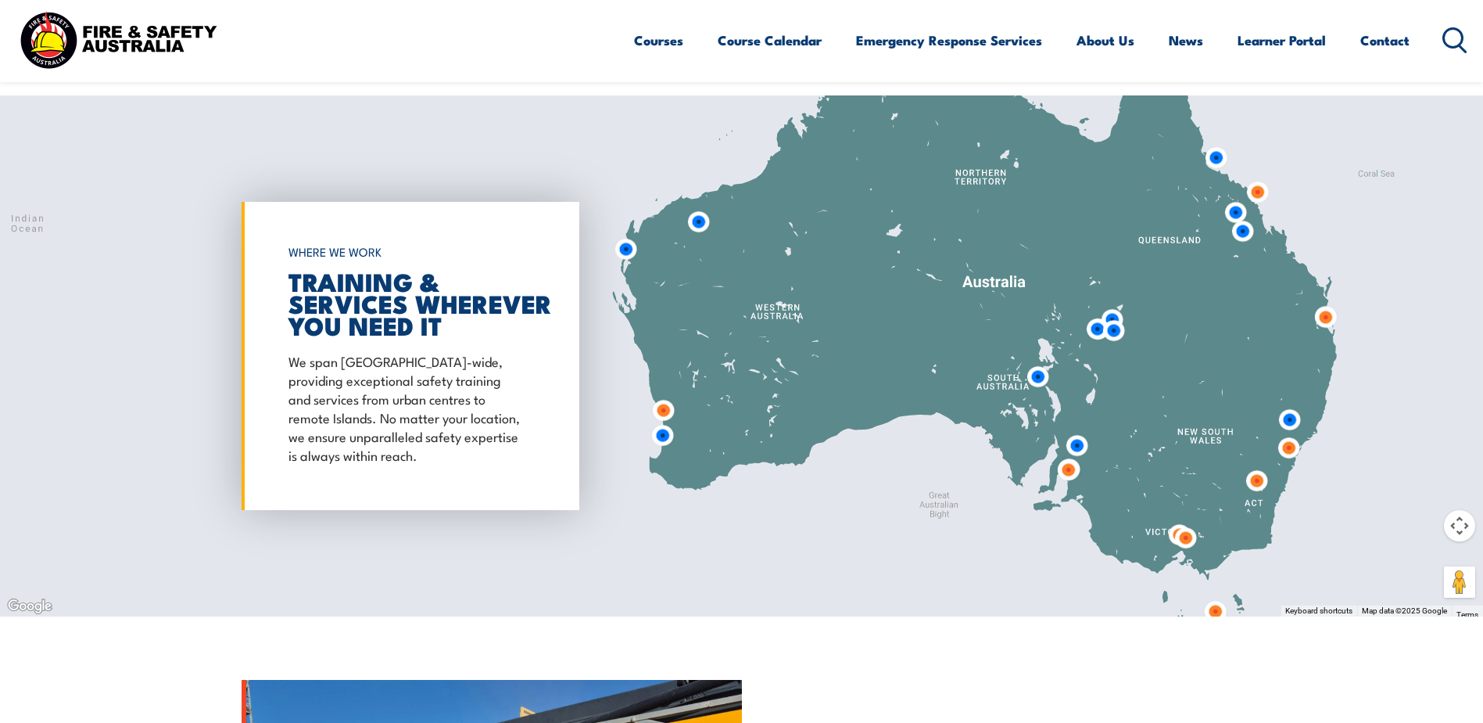
click at [1117, 326] on img at bounding box center [1113, 330] width 29 height 29
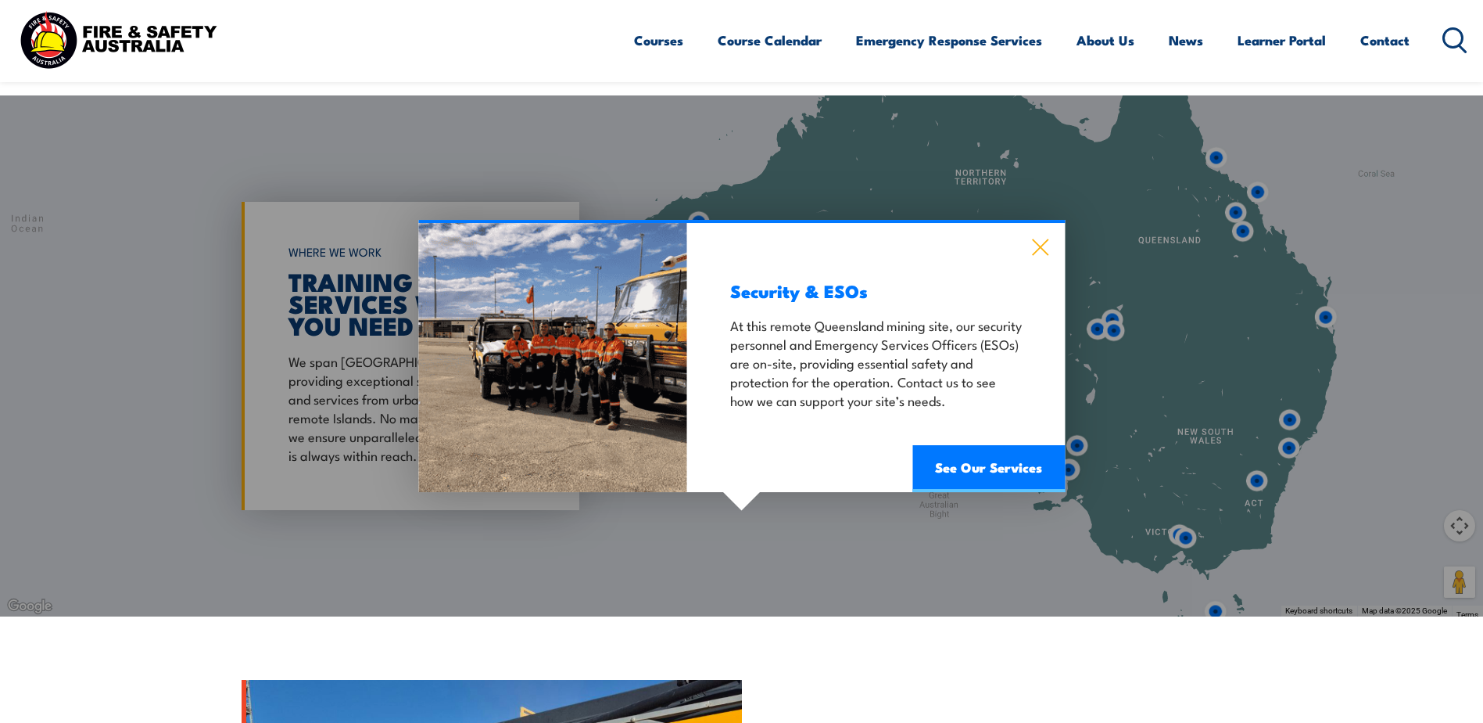
click at [1040, 248] on icon at bounding box center [1040, 247] width 16 height 16
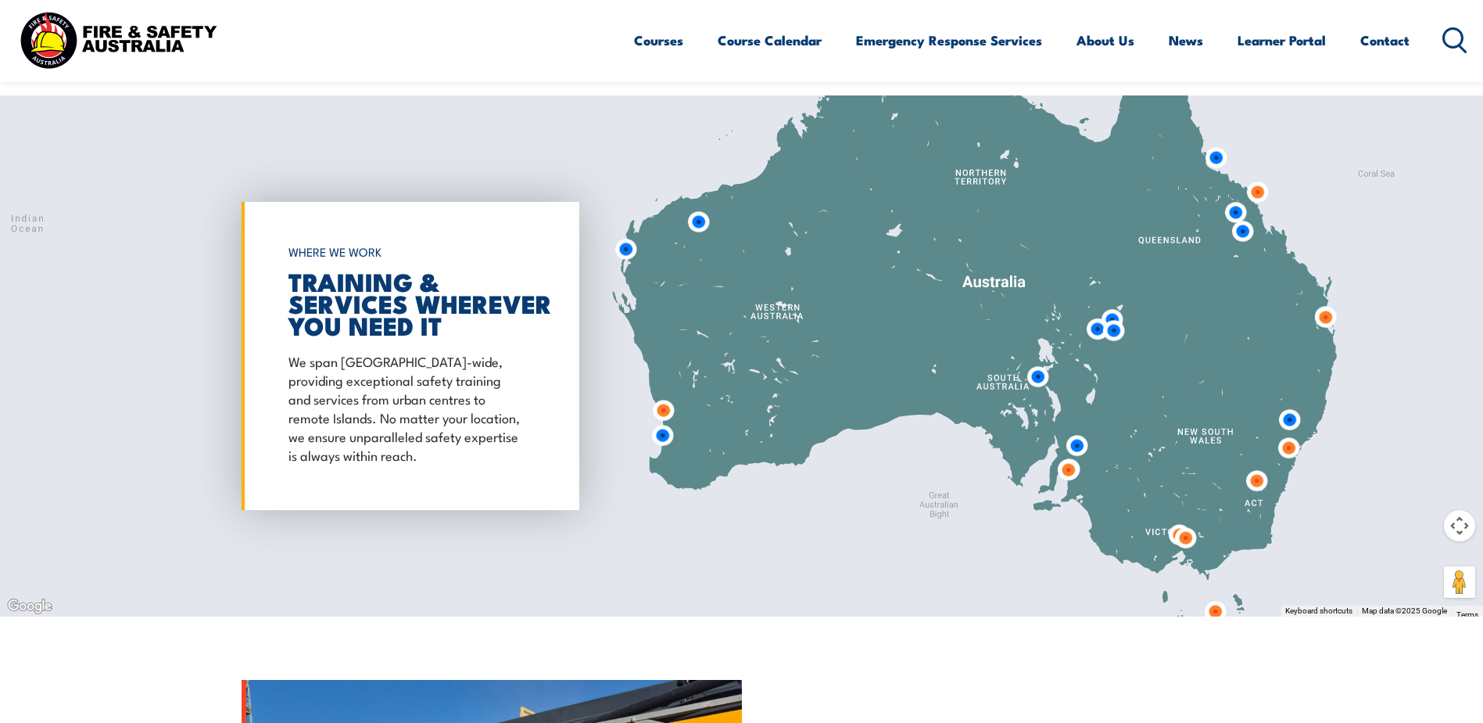
click at [1117, 317] on img at bounding box center [1113, 330] width 29 height 29
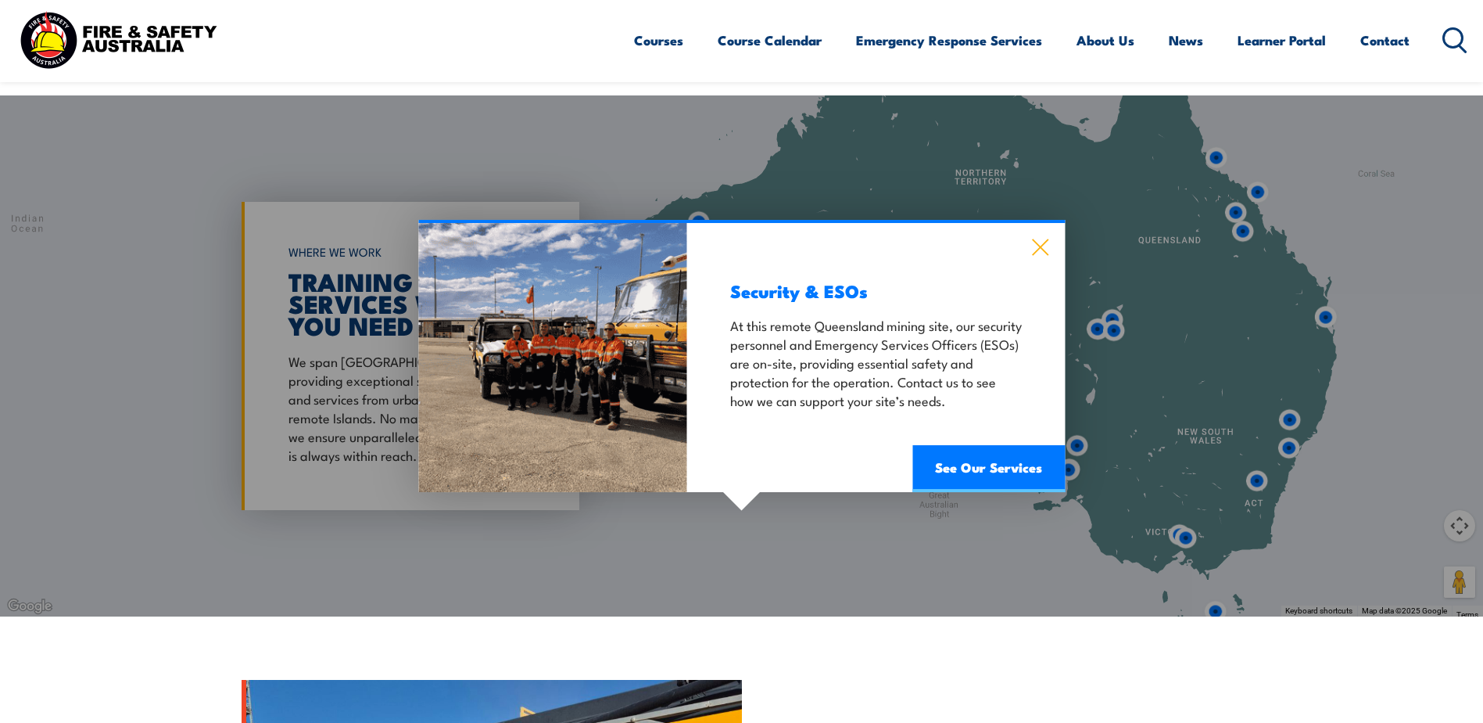
click at [1045, 248] on icon at bounding box center [1040, 246] width 18 height 17
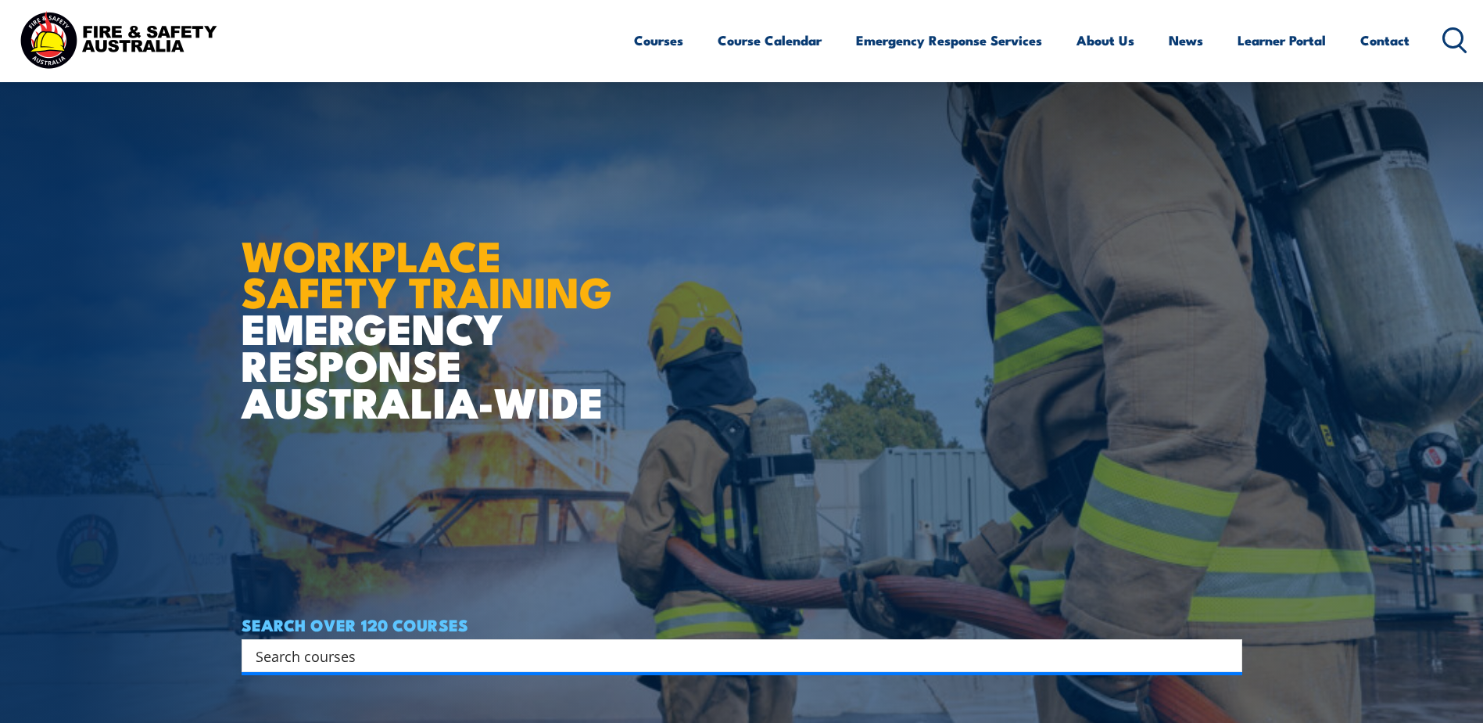
scroll to position [391, 0]
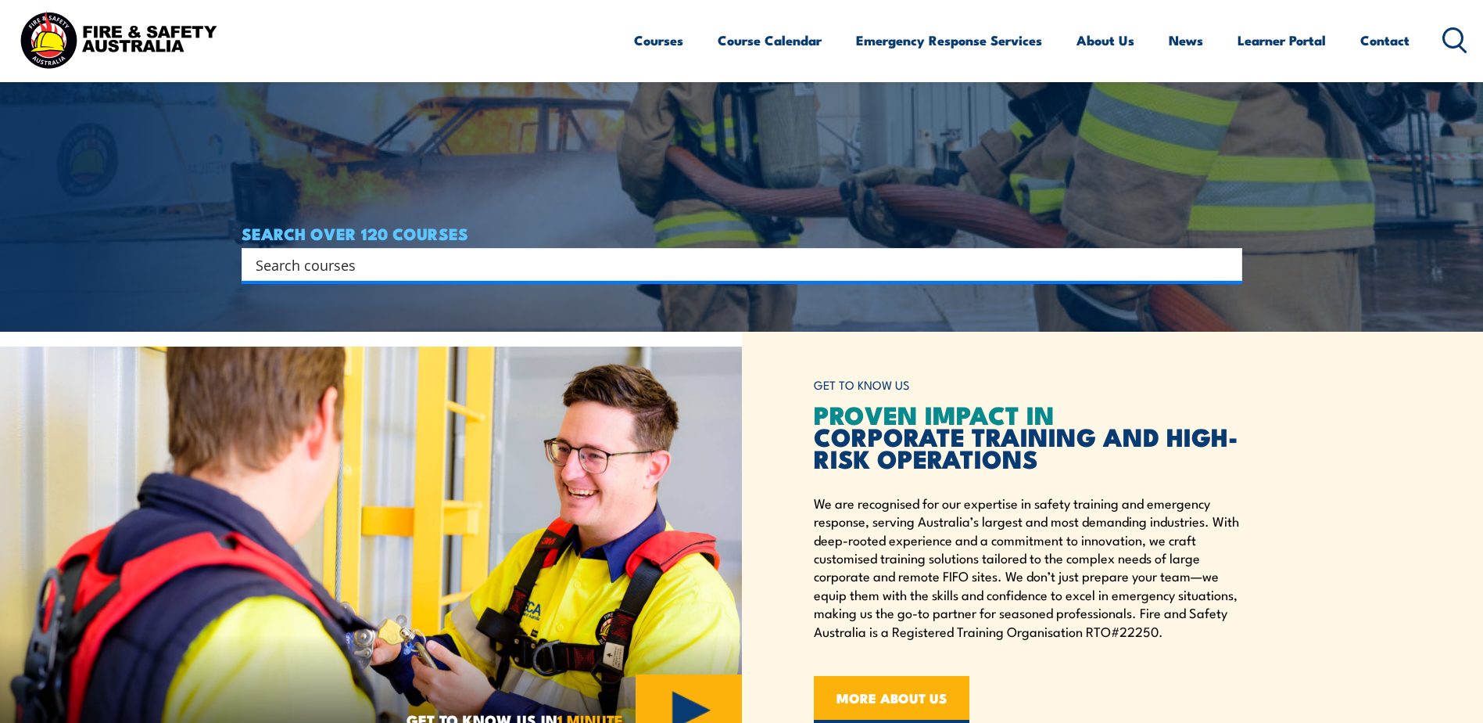
click at [346, 276] on div "Search" at bounding box center [742, 264] width 1001 height 33
click at [360, 248] on div "Search" at bounding box center [742, 264] width 1001 height 33
click at [373, 261] on input "Search input" at bounding box center [732, 264] width 952 height 23
type input "mental"
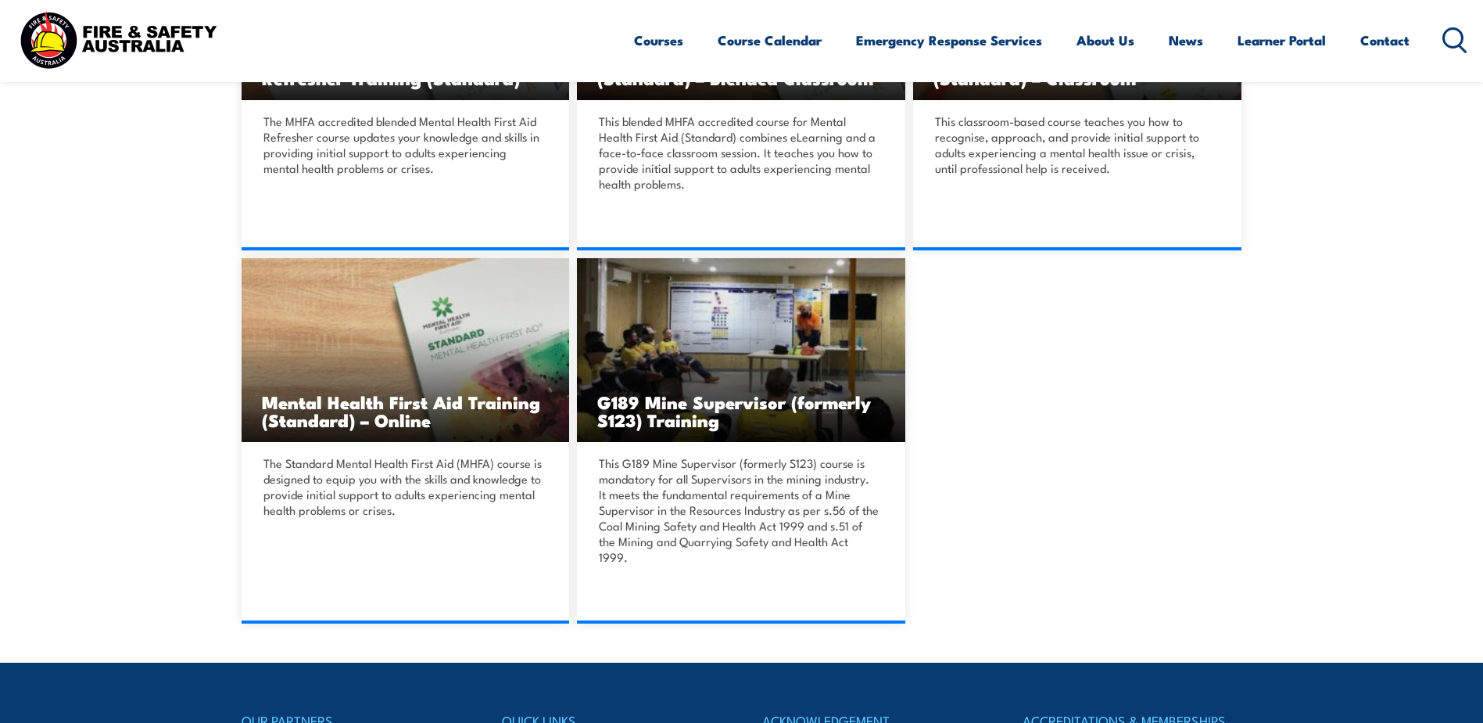
scroll to position [626, 0]
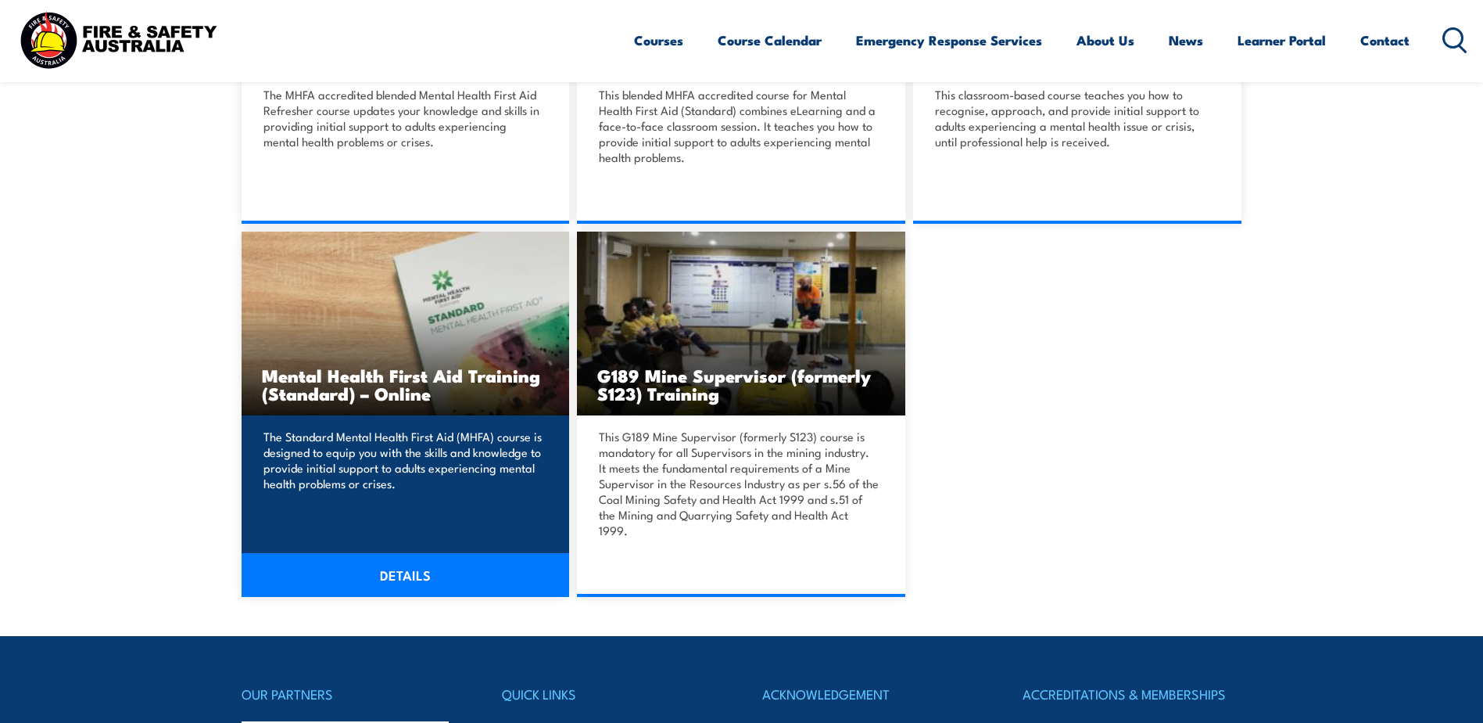
click at [414, 553] on link "DETAILS" at bounding box center [406, 575] width 328 height 44
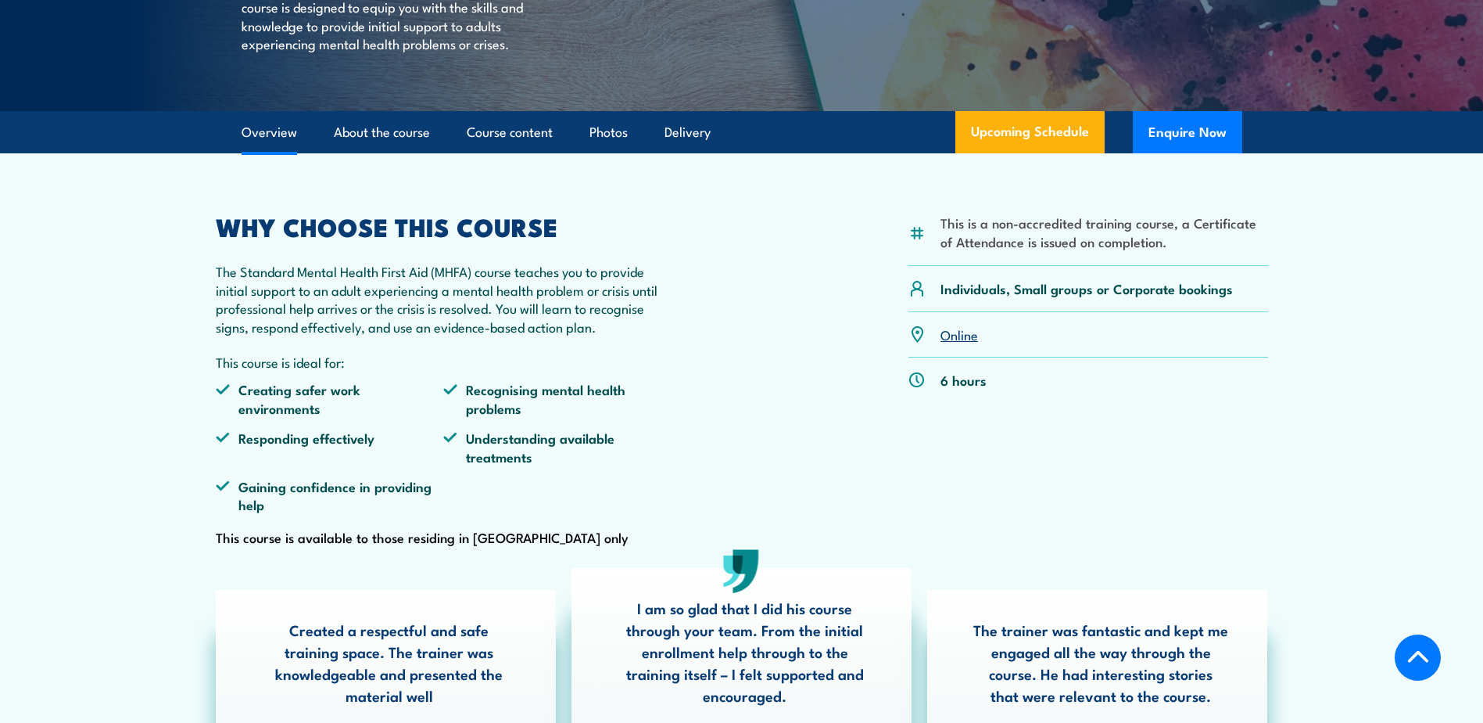
scroll to position [391, 0]
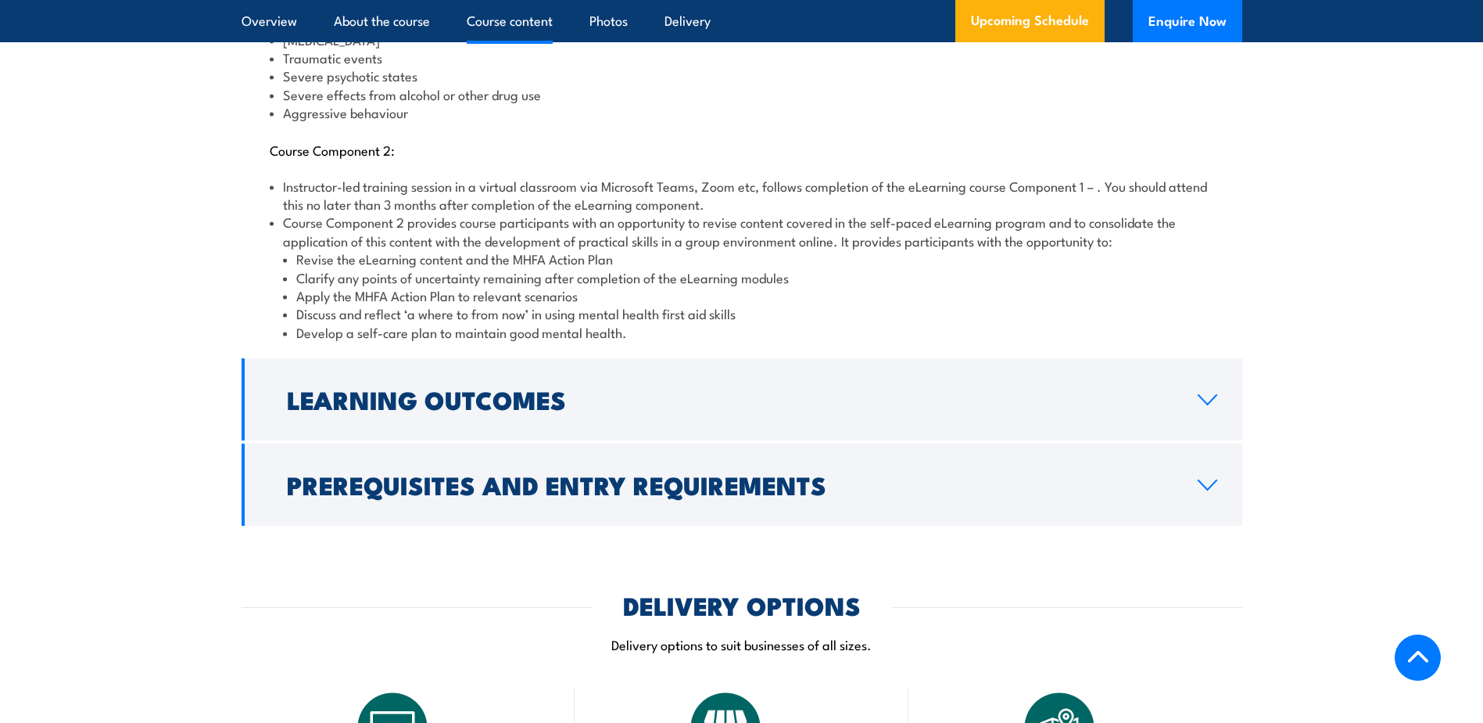
click at [341, 388] on h2 "Learning Outcomes" at bounding box center [730, 399] width 886 height 22
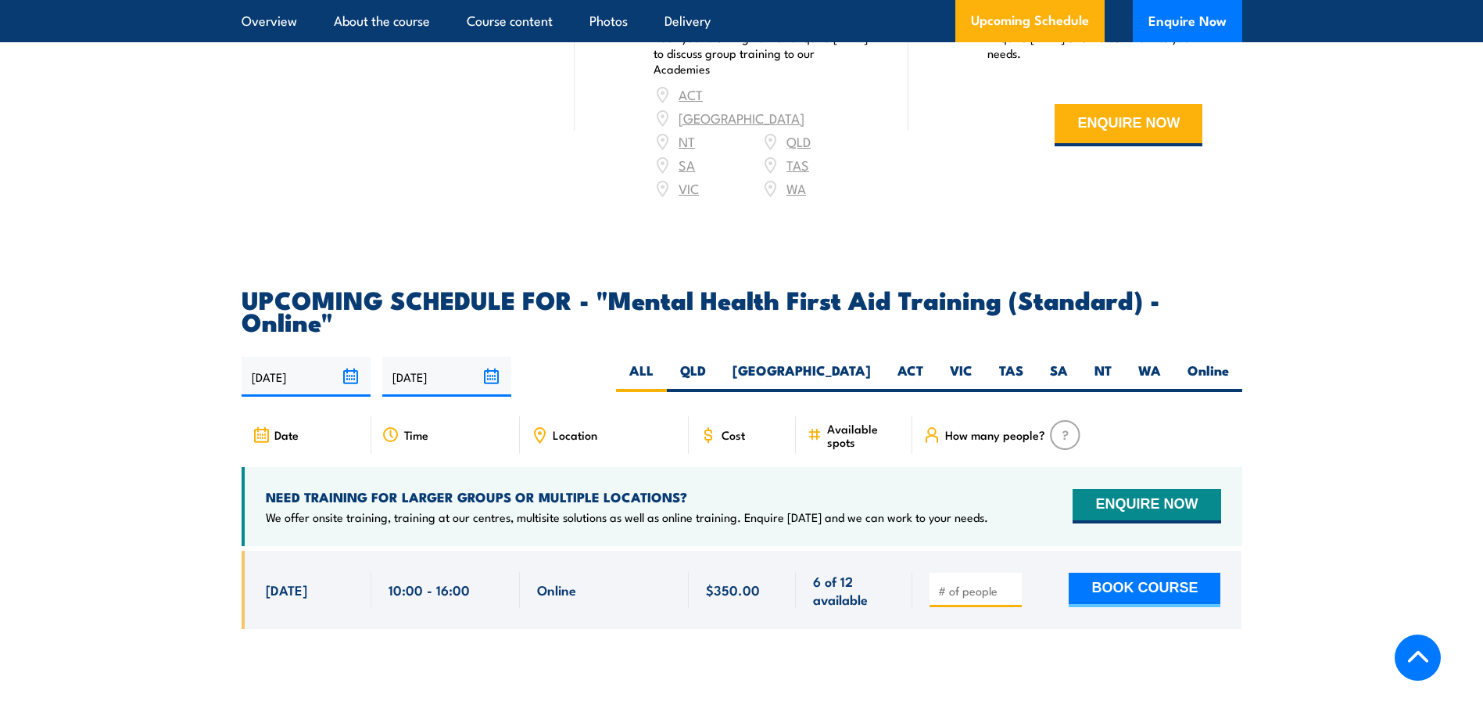
scroll to position [2510, 0]
